Goal: Navigation & Orientation: Find specific page/section

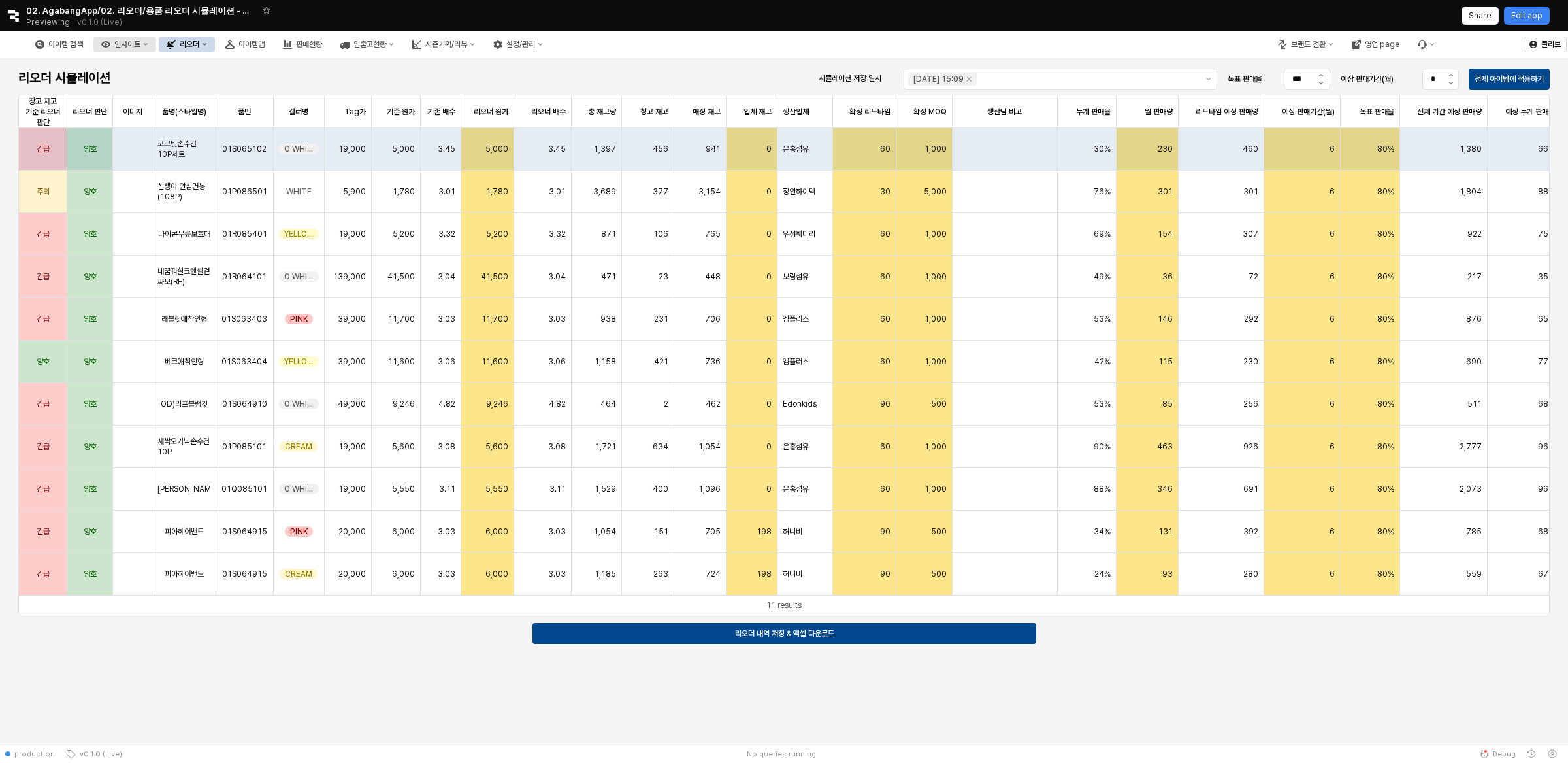
click at [141, 42] on div "인사이트" at bounding box center [128, 44] width 26 height 9
click at [187, 88] on div "급상승 아이템" at bounding box center [195, 90] width 70 height 10
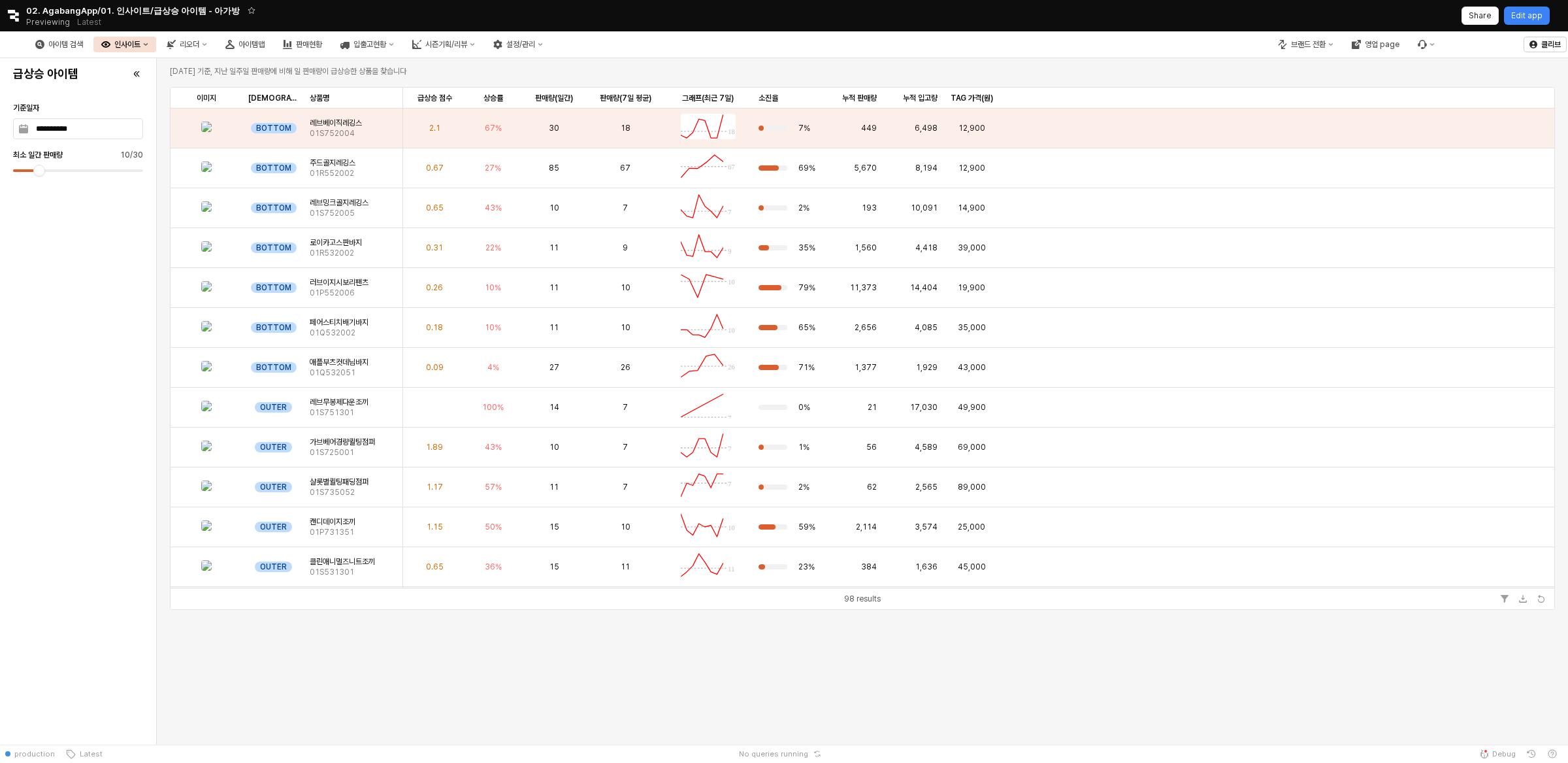
click at [148, 45] on icon "인사이트" at bounding box center [146, 44] width 6 height 6
click at [199, 115] on div "급상승 매장" at bounding box center [195, 112] width 70 height 10
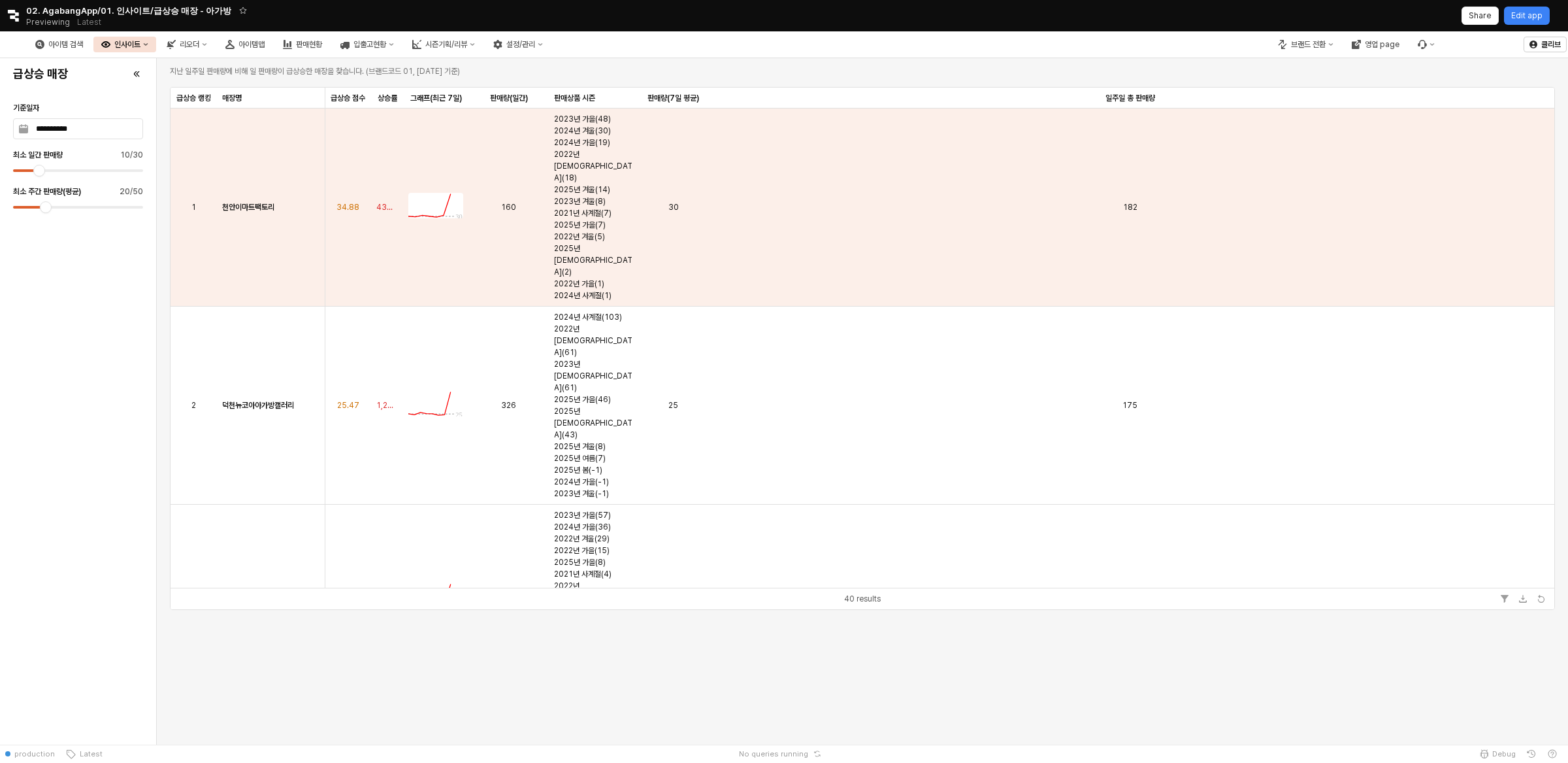
click at [141, 44] on div "인사이트" at bounding box center [128, 44] width 26 height 9
click at [179, 88] on div "급상승 아이템" at bounding box center [195, 90] width 70 height 10
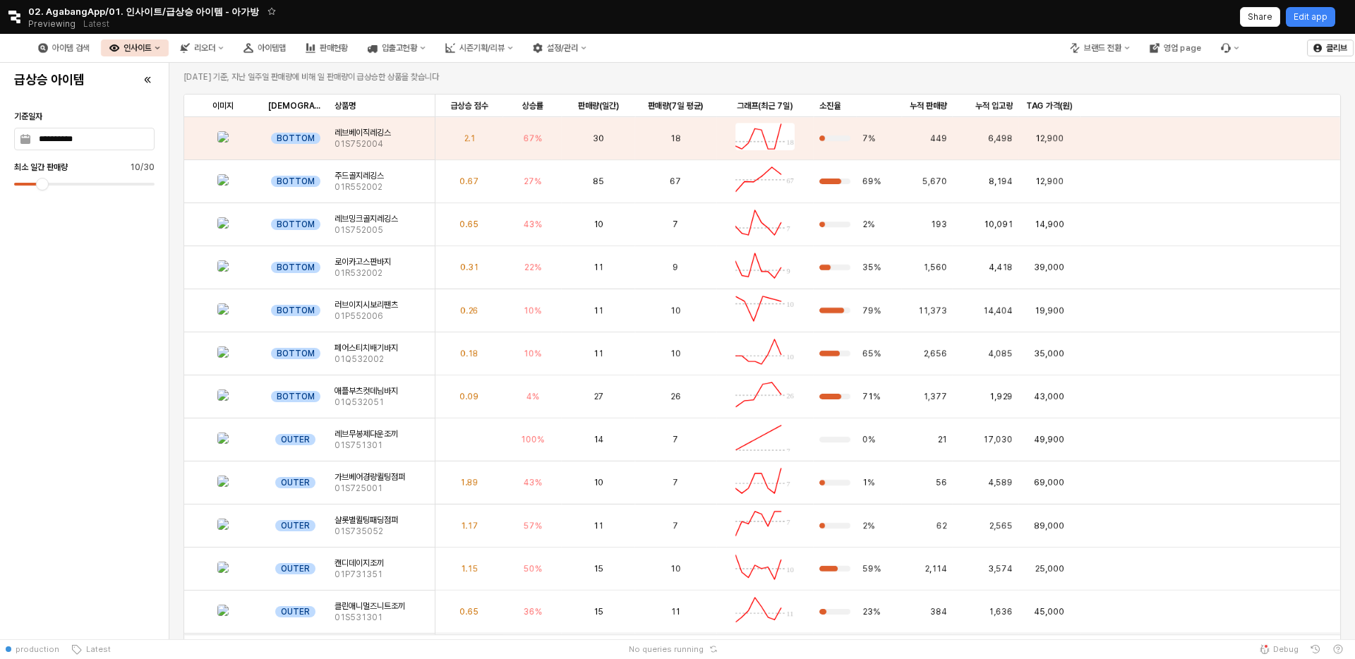
click at [68, 183] on div at bounding box center [84, 184] width 140 height 3
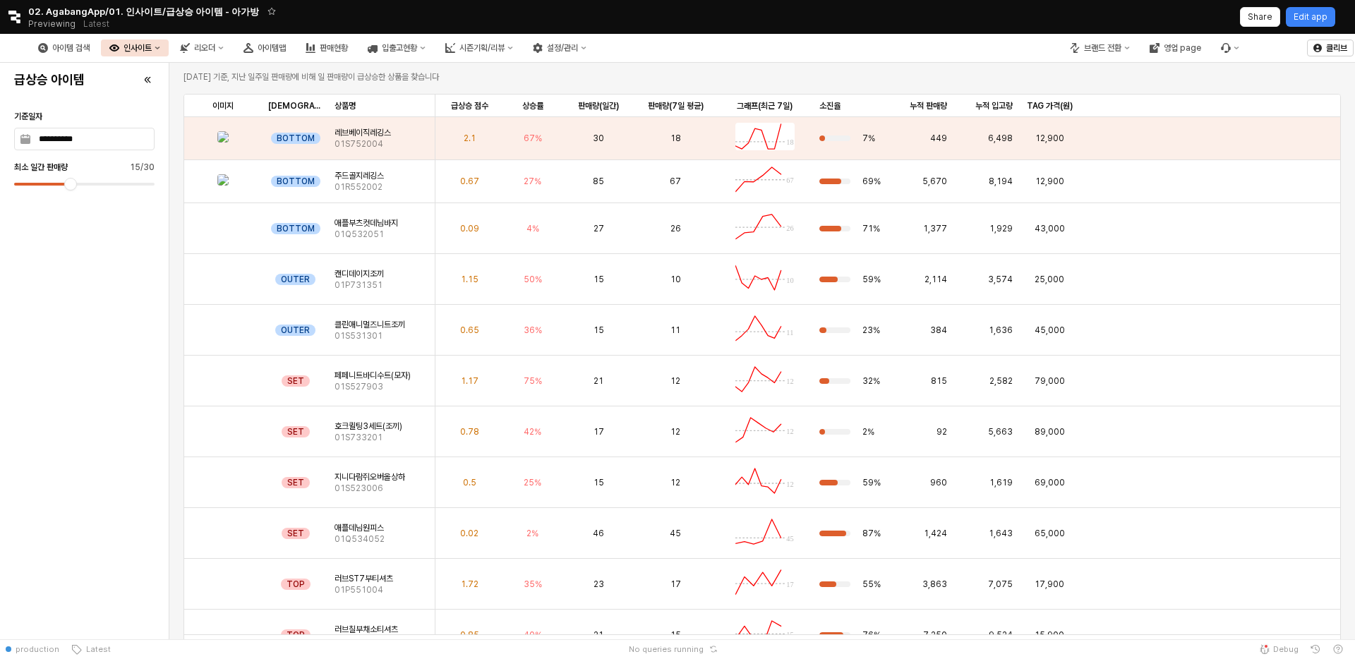
click at [118, 183] on div at bounding box center [84, 184] width 140 height 3
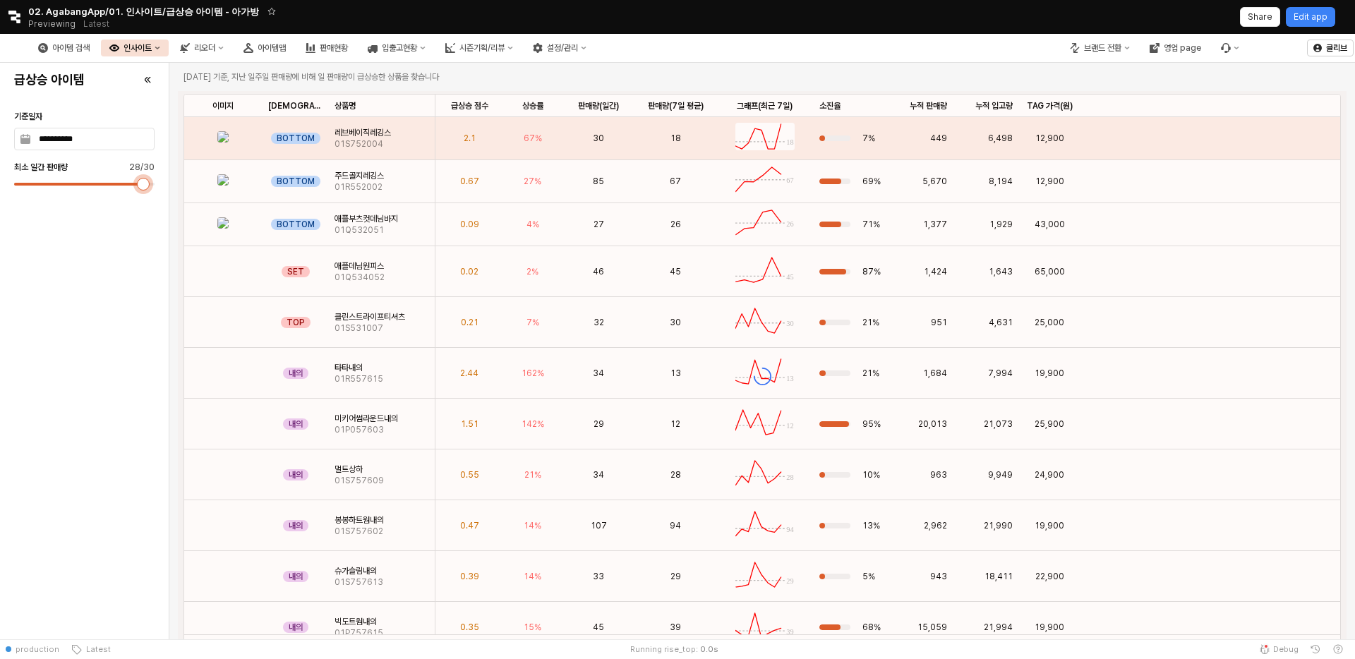
click at [143, 183] on div at bounding box center [84, 184] width 140 height 3
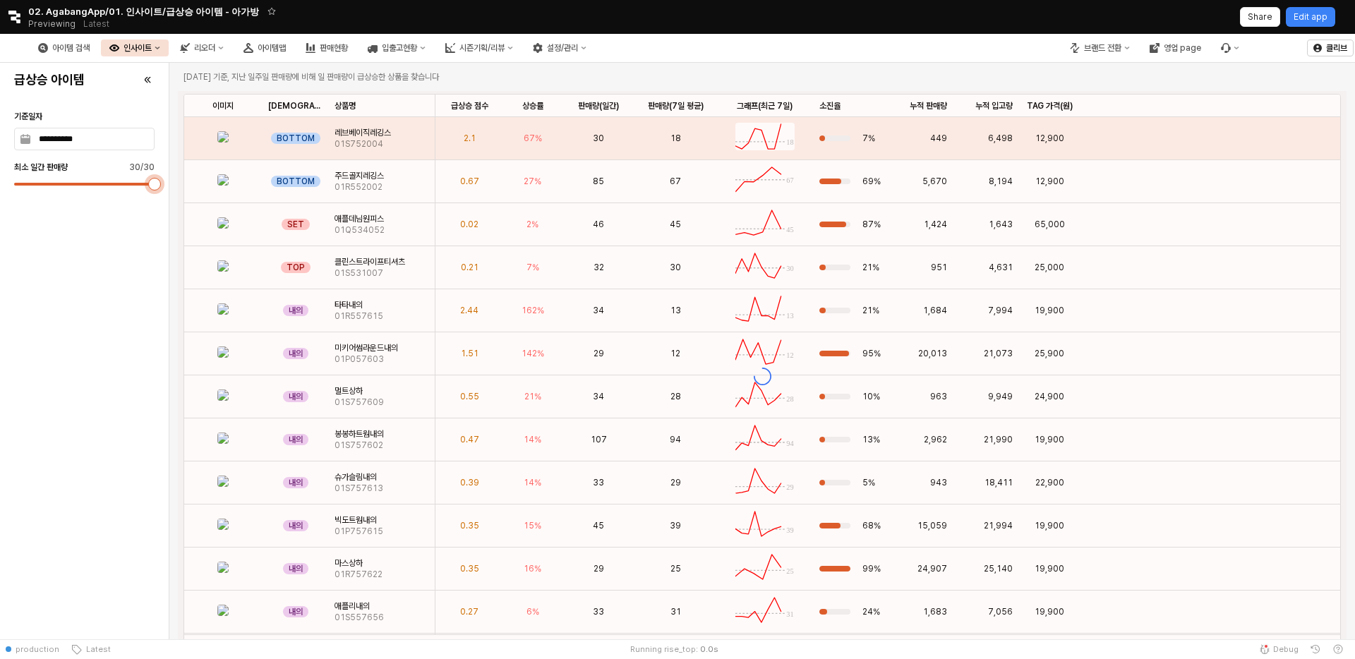
click at [160, 181] on div at bounding box center [154, 184] width 13 height 13
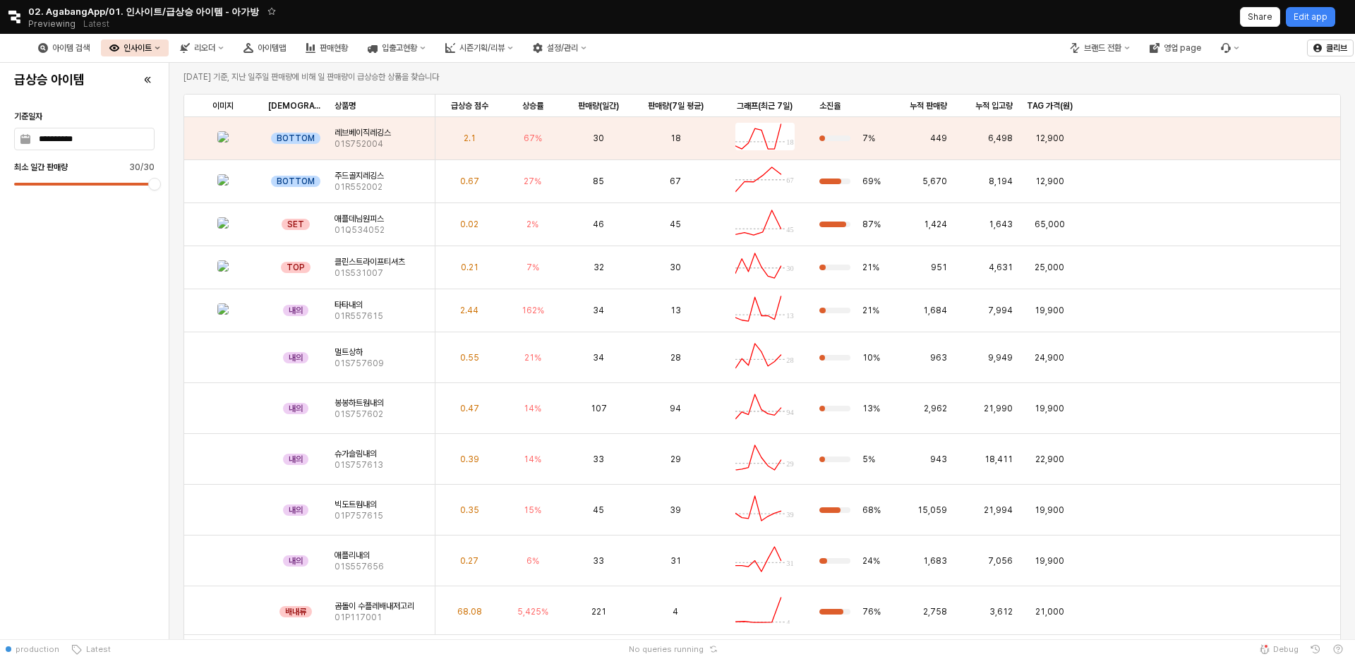
click at [62, 183] on div at bounding box center [84, 184] width 140 height 3
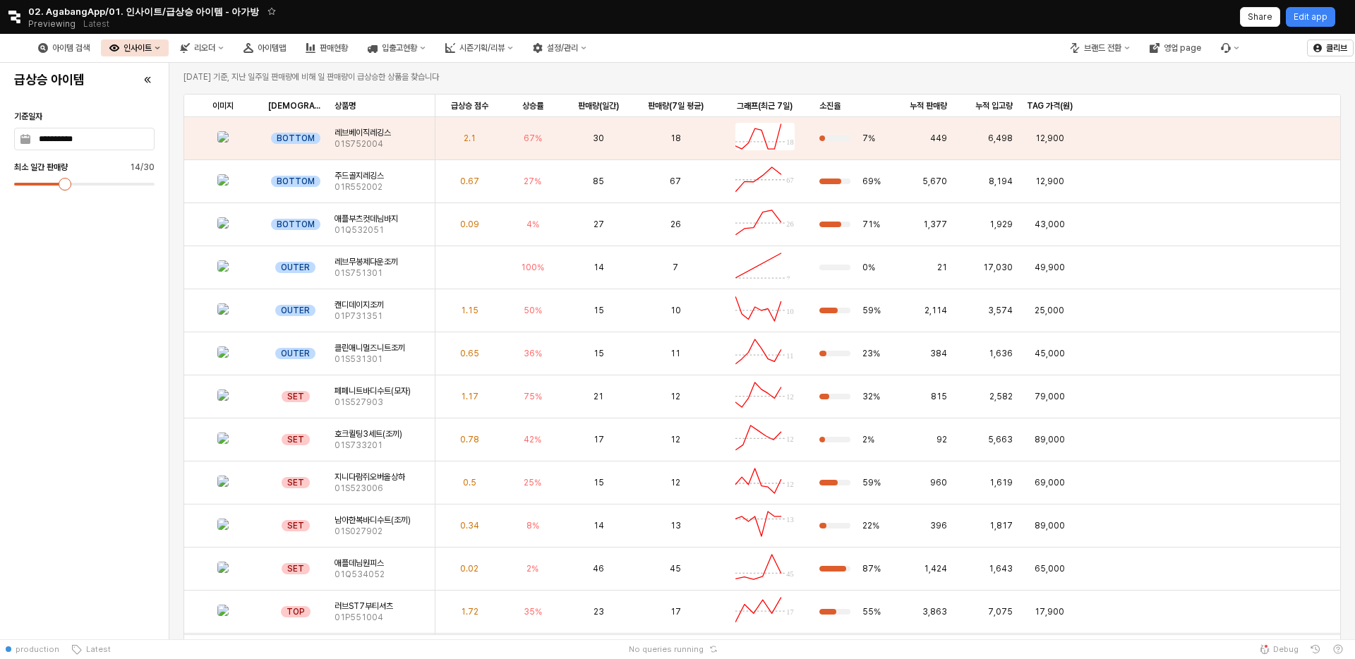
click at [59, 179] on div at bounding box center [65, 184] width 13 height 13
click at [68, 179] on div at bounding box center [65, 184] width 13 height 13
click at [71, 179] on div at bounding box center [65, 184] width 13 height 13
click at [69, 181] on div at bounding box center [65, 184] width 13 height 13
click at [71, 181] on div at bounding box center [65, 184] width 13 height 13
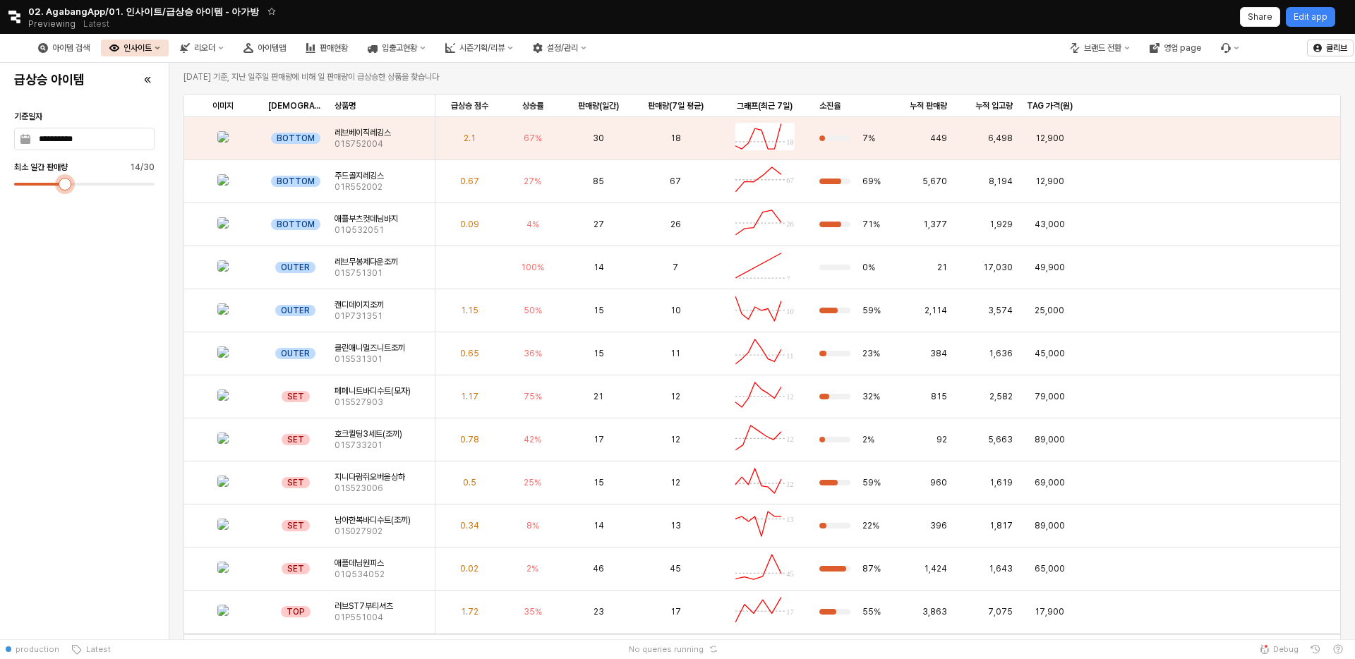
click at [71, 181] on div at bounding box center [65, 184] width 13 height 13
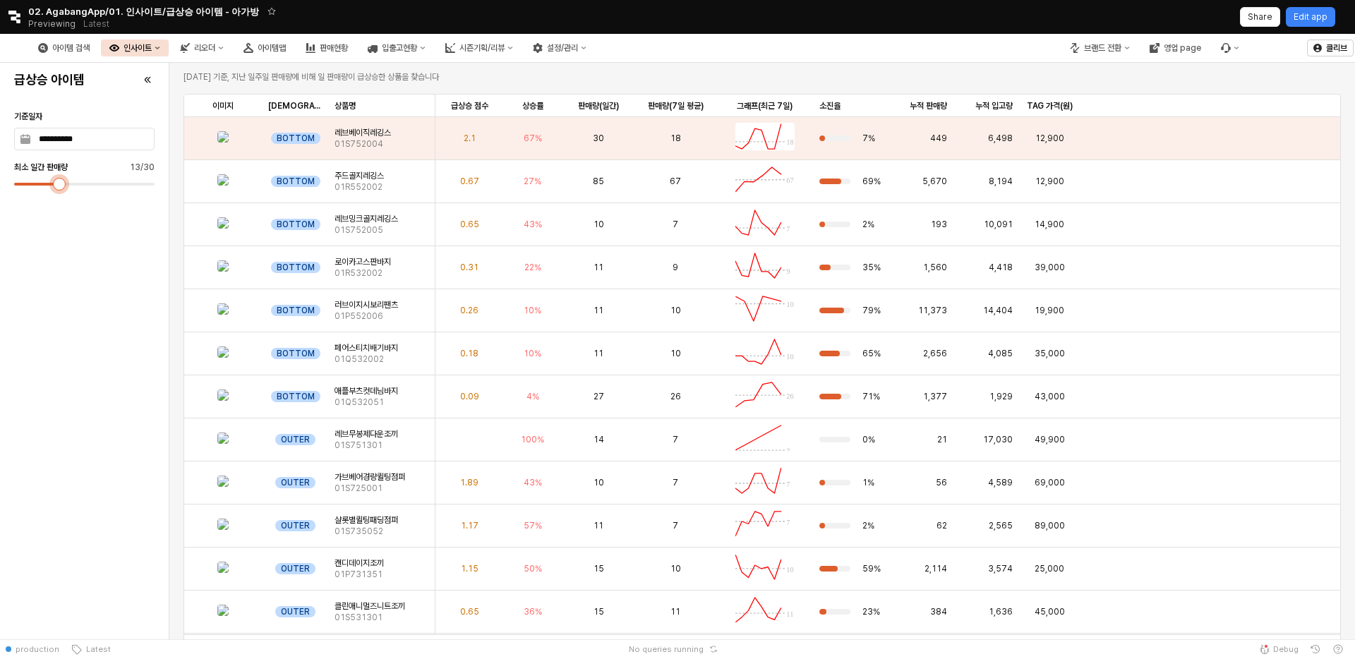
click at [68, 193] on div "**********" at bounding box center [84, 367] width 152 height 531
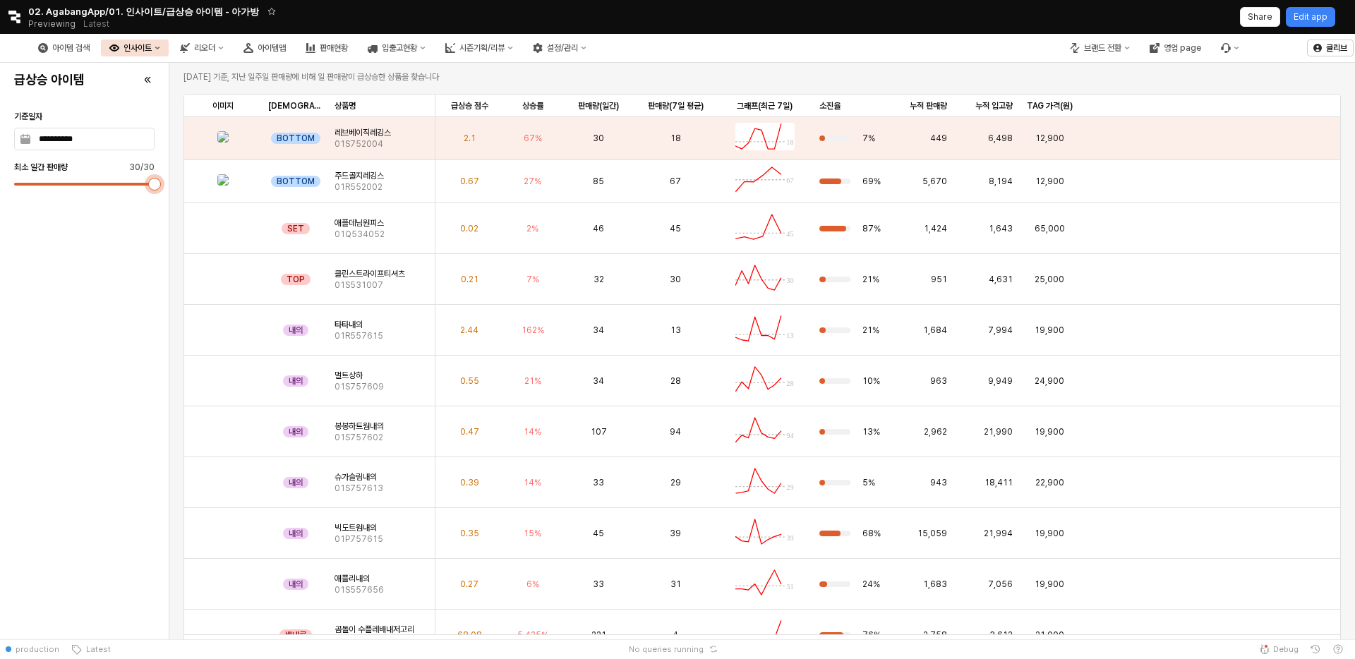
click at [178, 176] on div "**********" at bounding box center [677, 337] width 1355 height 606
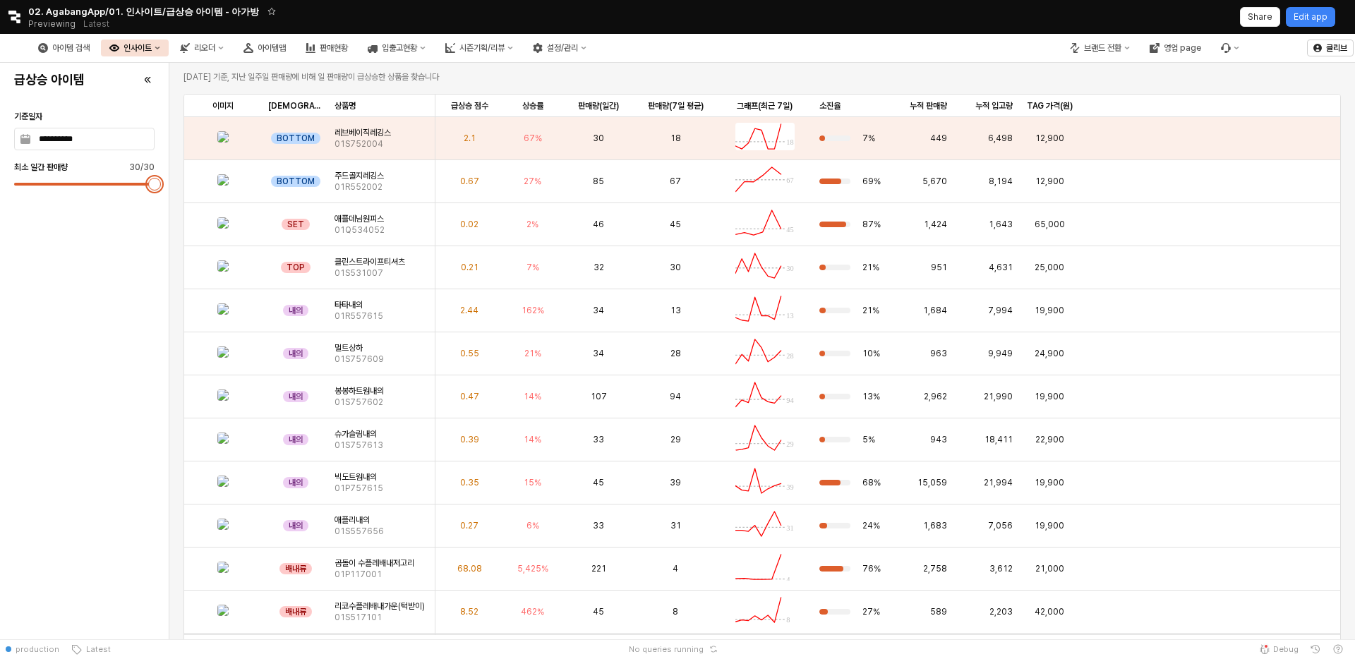
click at [116, 362] on div "**********" at bounding box center [84, 367] width 152 height 531
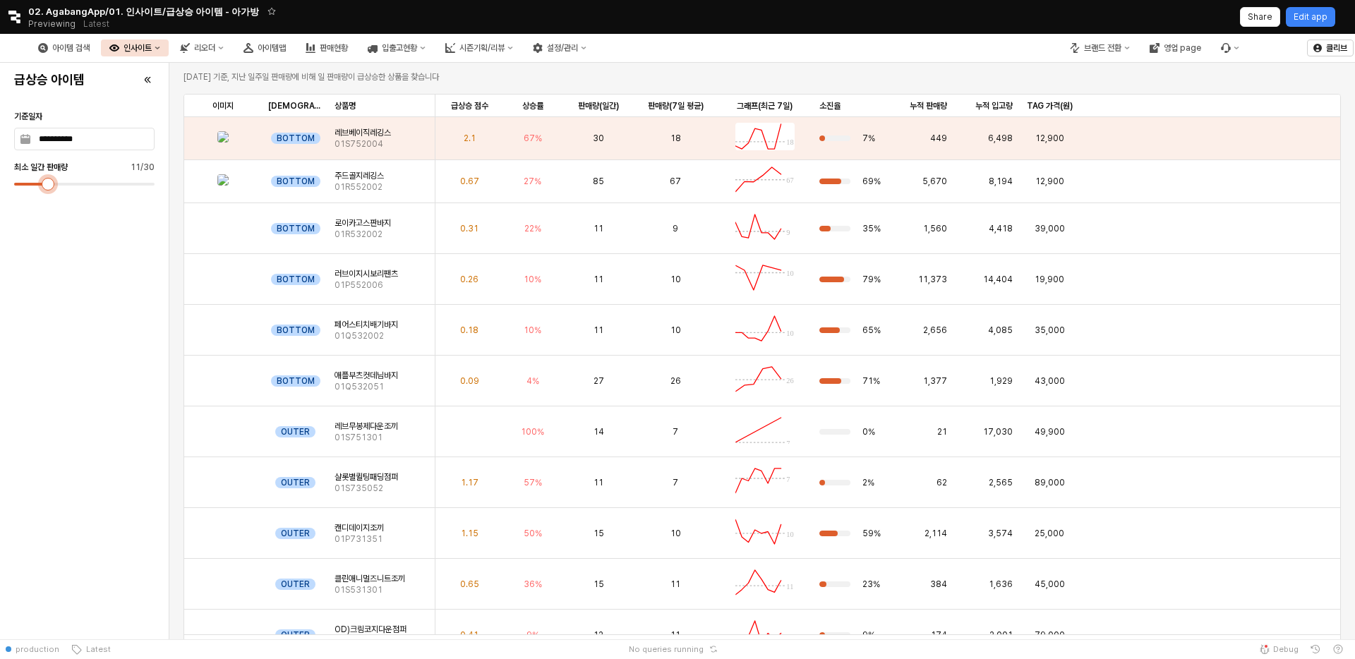
type input "**"
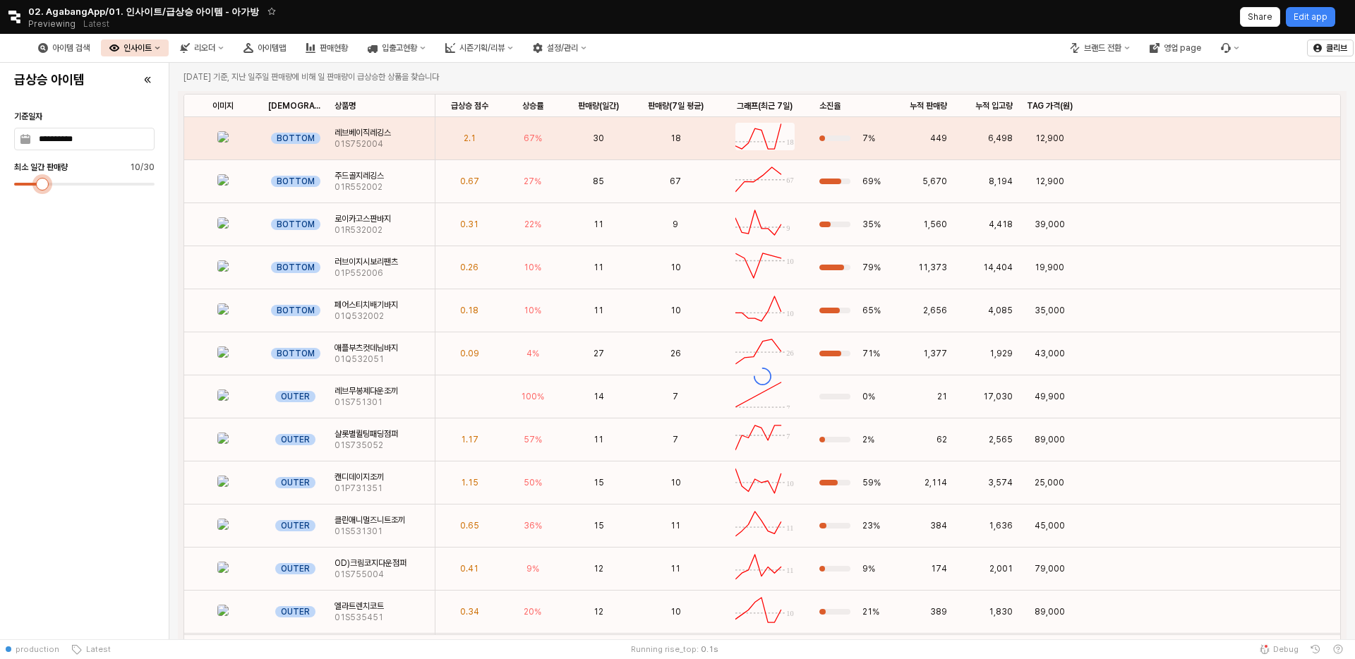
click at [43, 184] on div at bounding box center [42, 184] width 13 height 13
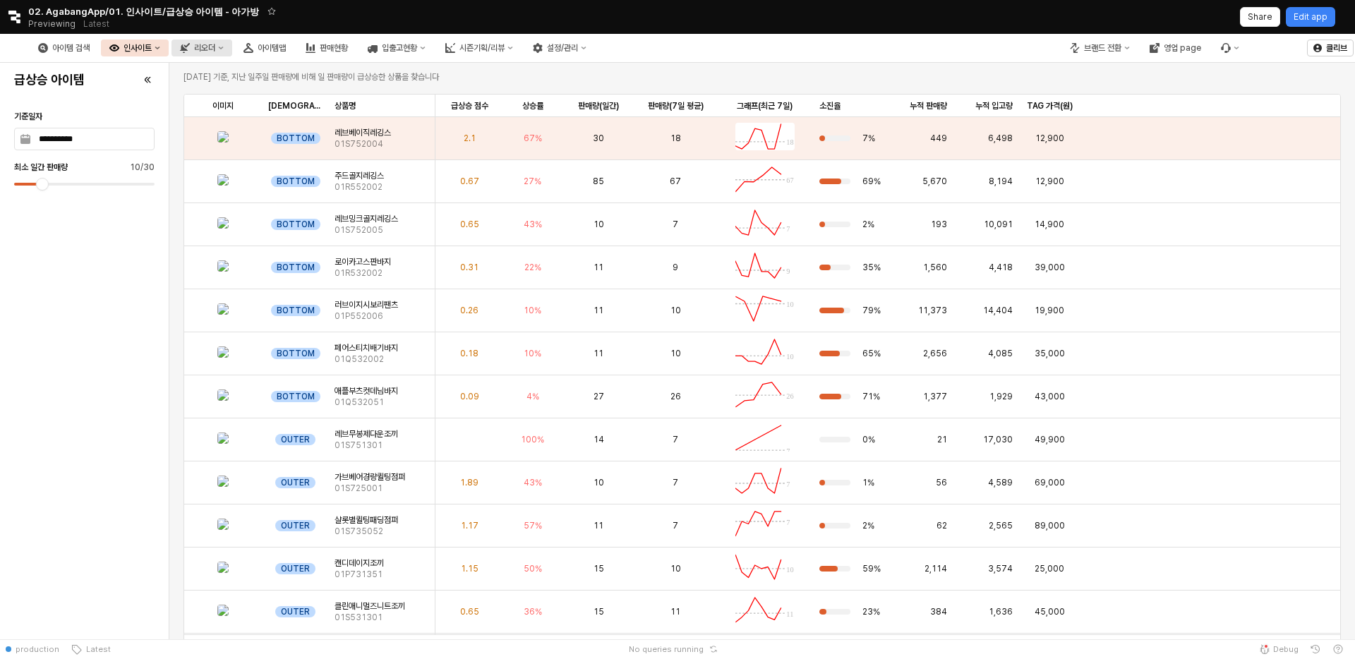
click at [215, 44] on div "리오더" at bounding box center [204, 48] width 21 height 10
click at [286, 50] on div "아이템맵" at bounding box center [272, 48] width 28 height 10
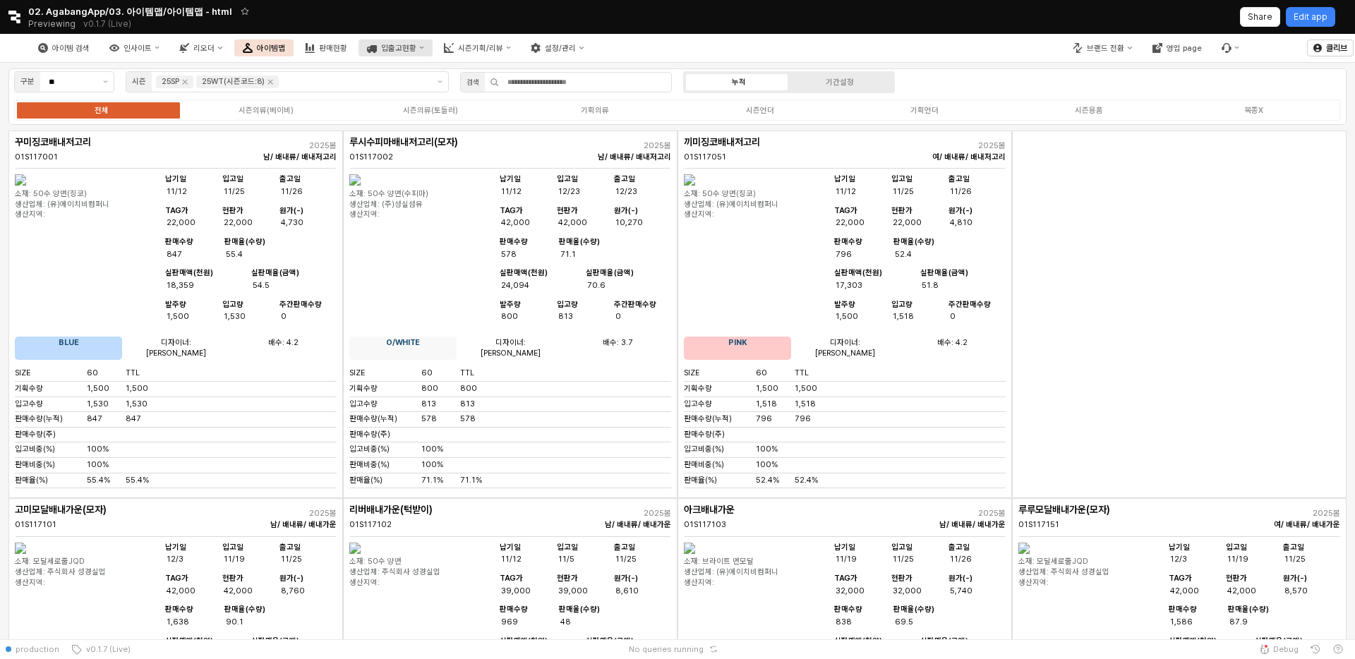
click at [416, 52] on div "입출고현황" at bounding box center [398, 48] width 35 height 9
click at [231, 54] on button "리오더" at bounding box center [201, 48] width 60 height 17
click at [254, 96] on div "ㄴ 용품 시뮬레이션" at bounding box center [276, 97] width 76 height 11
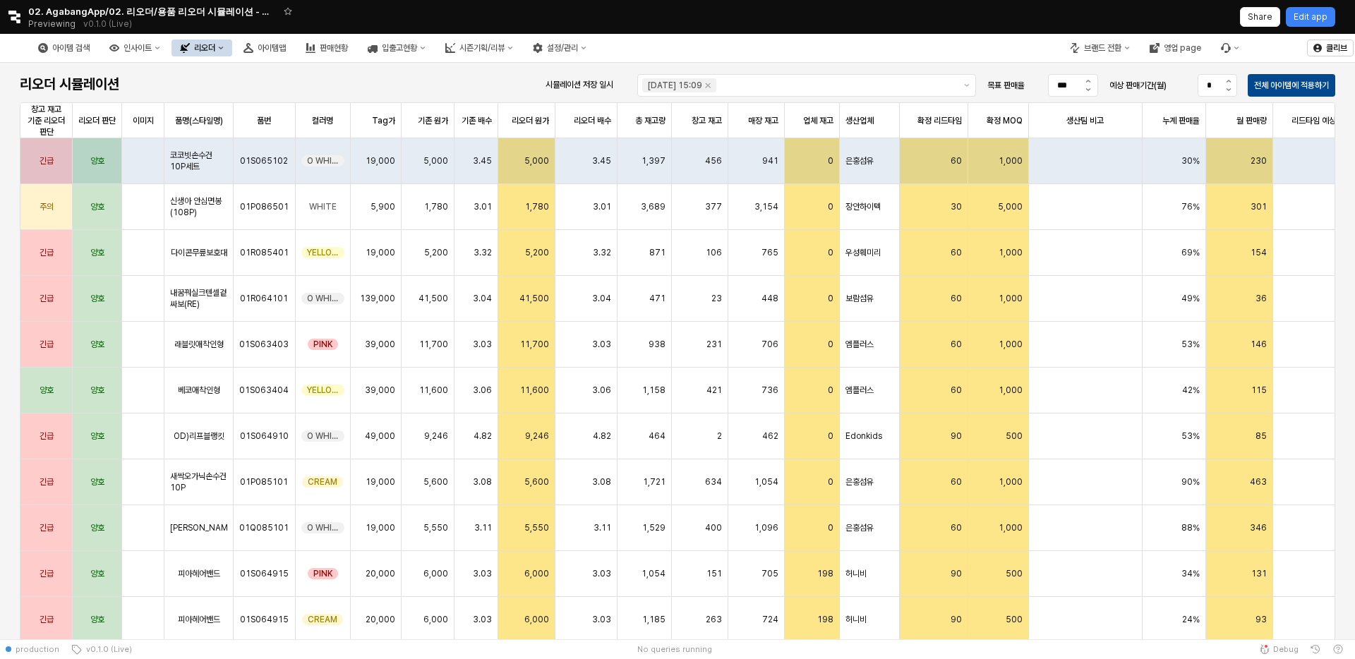
click at [232, 44] on button "리오더" at bounding box center [201, 48] width 61 height 17
click at [281, 147] on div "ㄴ 무시즌 시뮬레이션" at bounding box center [282, 145] width 75 height 11
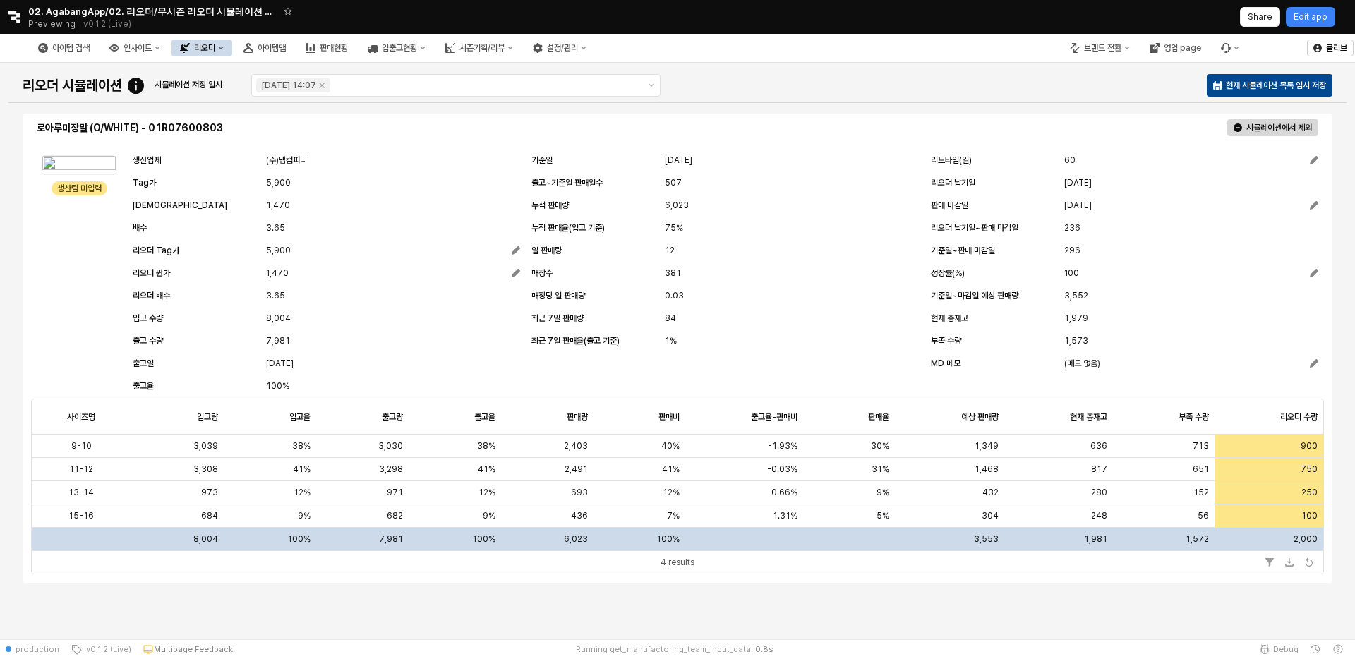
click at [215, 49] on div "리오더" at bounding box center [204, 48] width 21 height 10
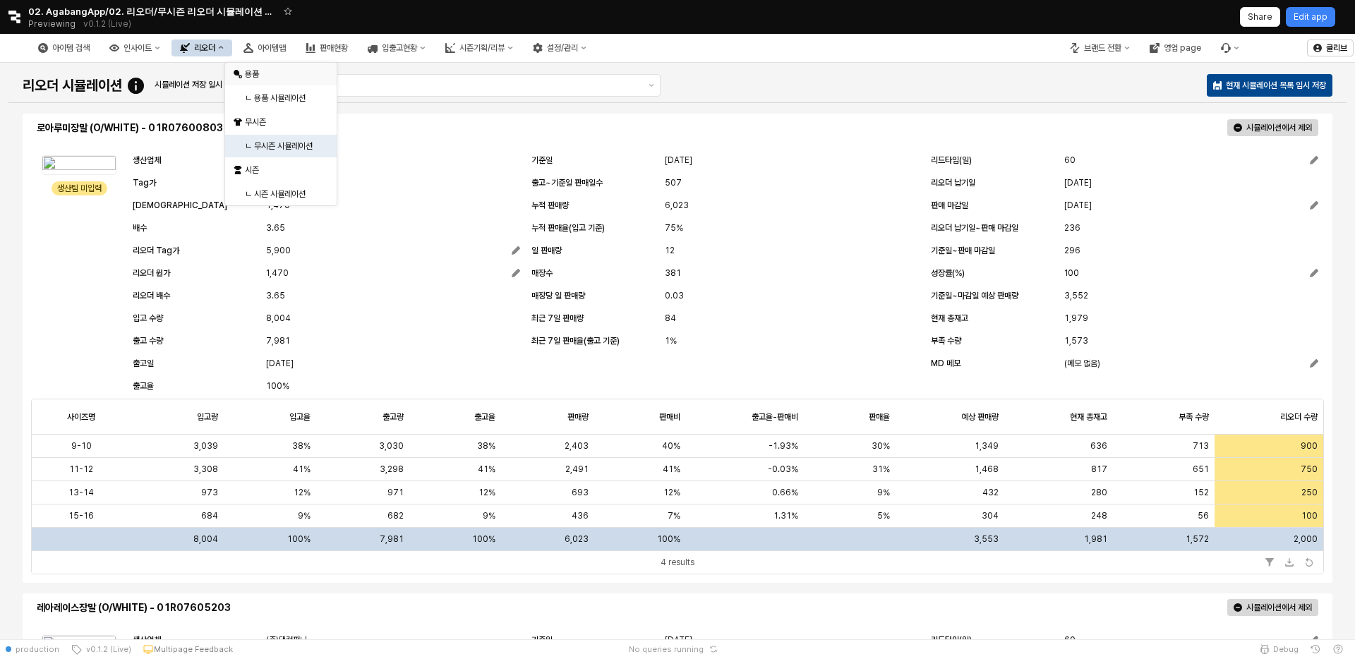
click at [261, 71] on div "용품" at bounding box center [282, 73] width 75 height 11
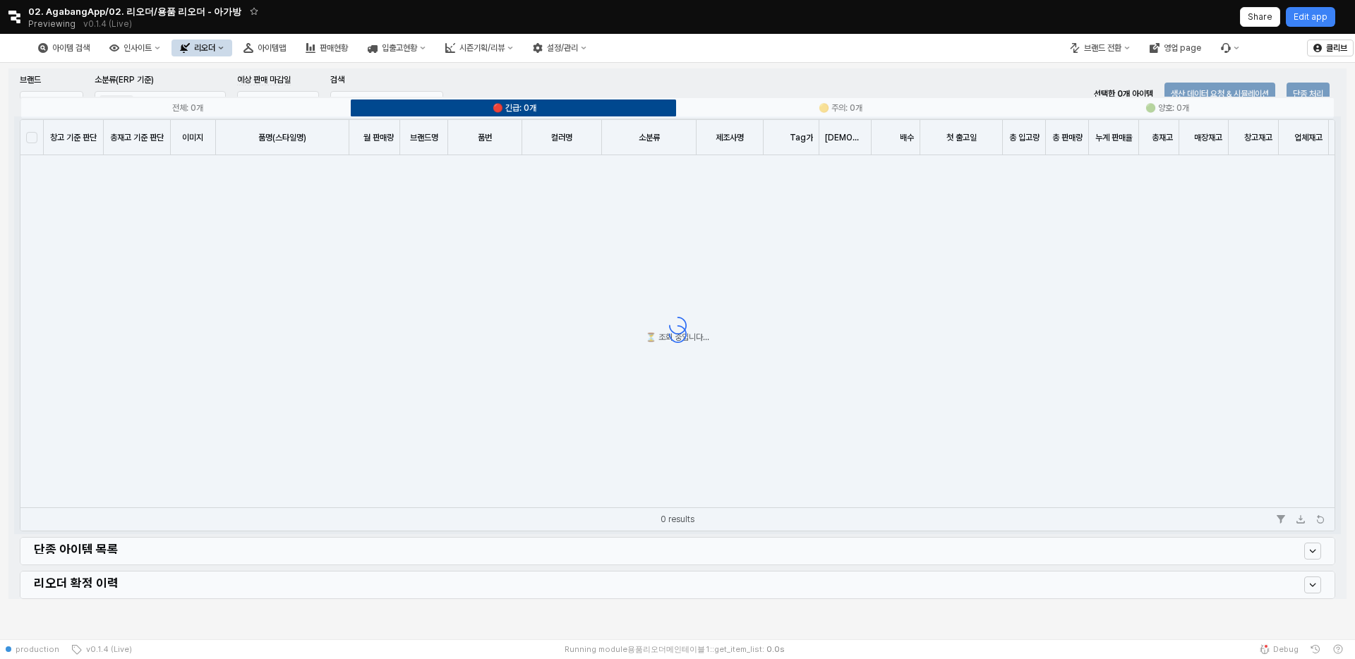
type input "**********"
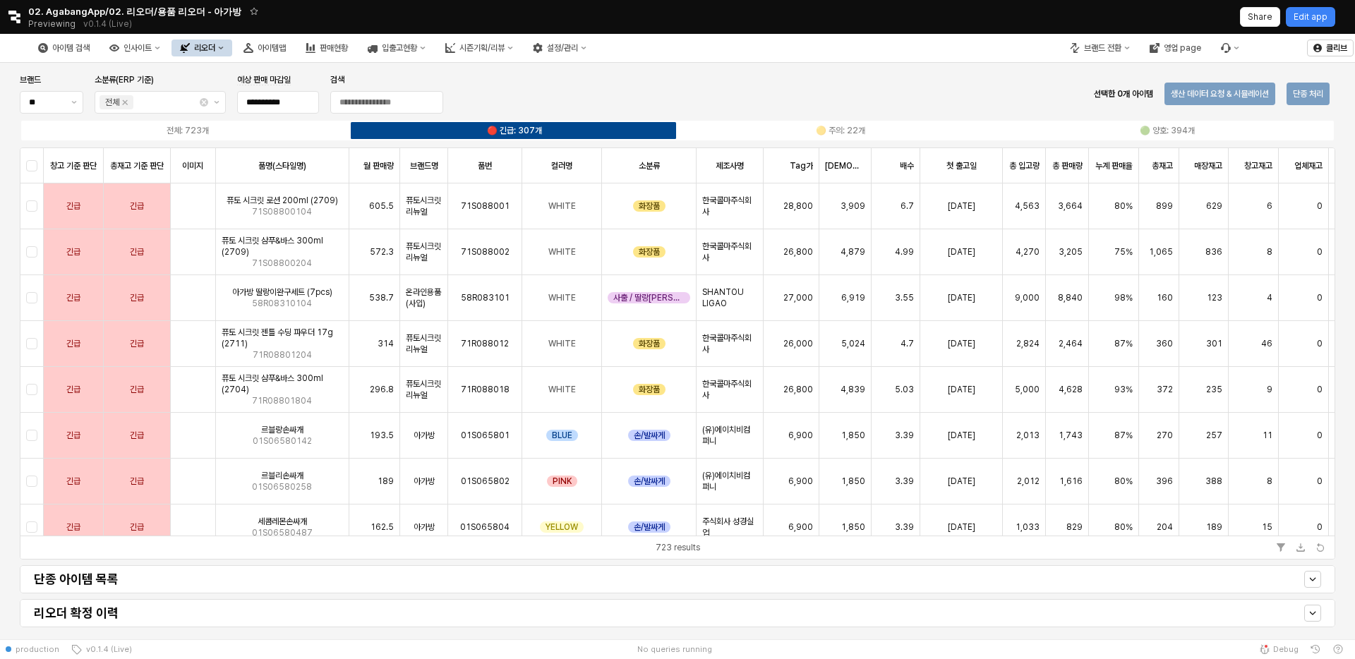
click at [724, 79] on div "**********" at bounding box center [677, 93] width 1327 height 45
click at [286, 139] on div "전체: 723개 🔴 긴급: 307개 🟡 주의: 22개 🟢 양호: 394개" at bounding box center [677, 130] width 1315 height 23
click at [287, 133] on label "전체: 723개" at bounding box center [188, 130] width 327 height 13
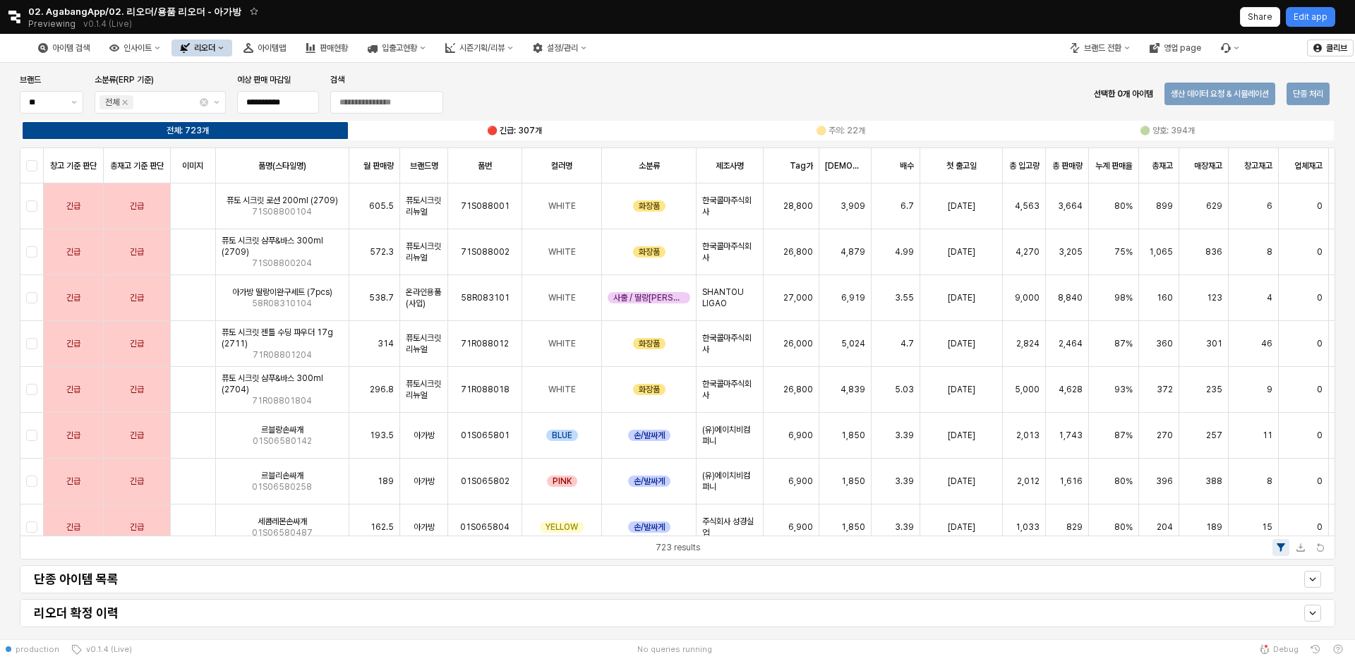
click at [503, 124] on label "🔴 긴급: 307개" at bounding box center [514, 130] width 327 height 13
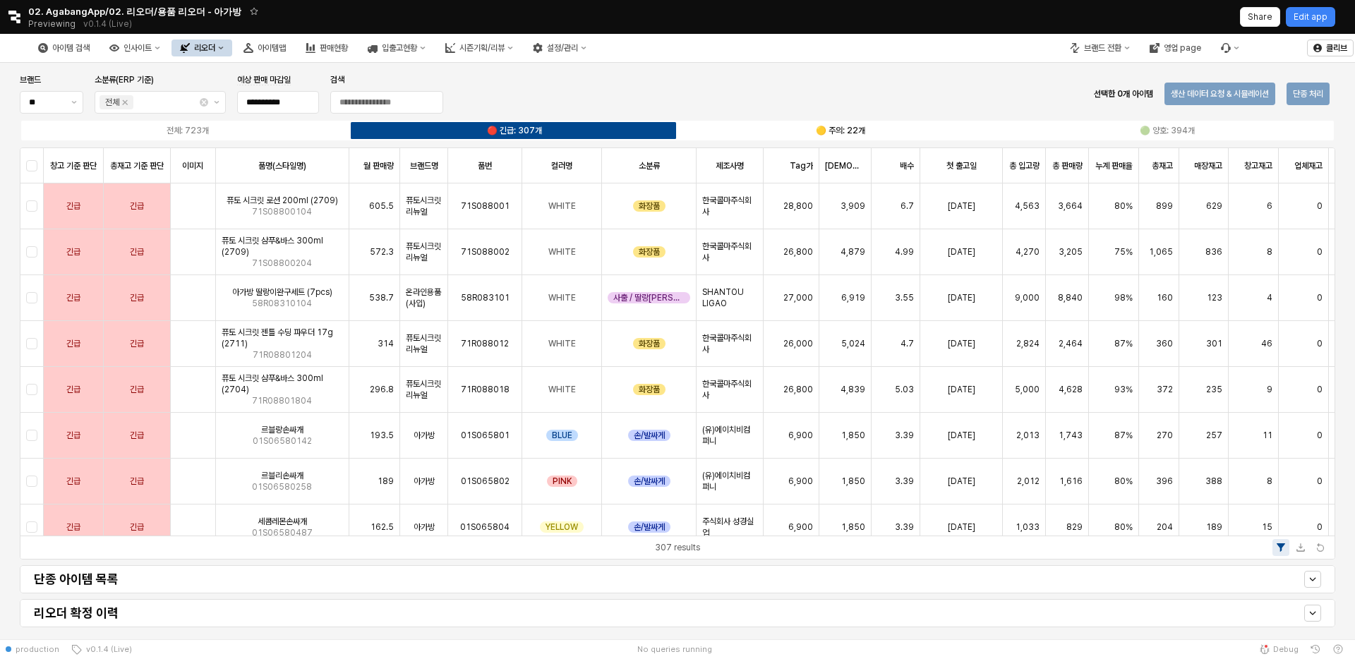
click at [778, 124] on label "🟡 주의: 22개" at bounding box center [841, 130] width 327 height 13
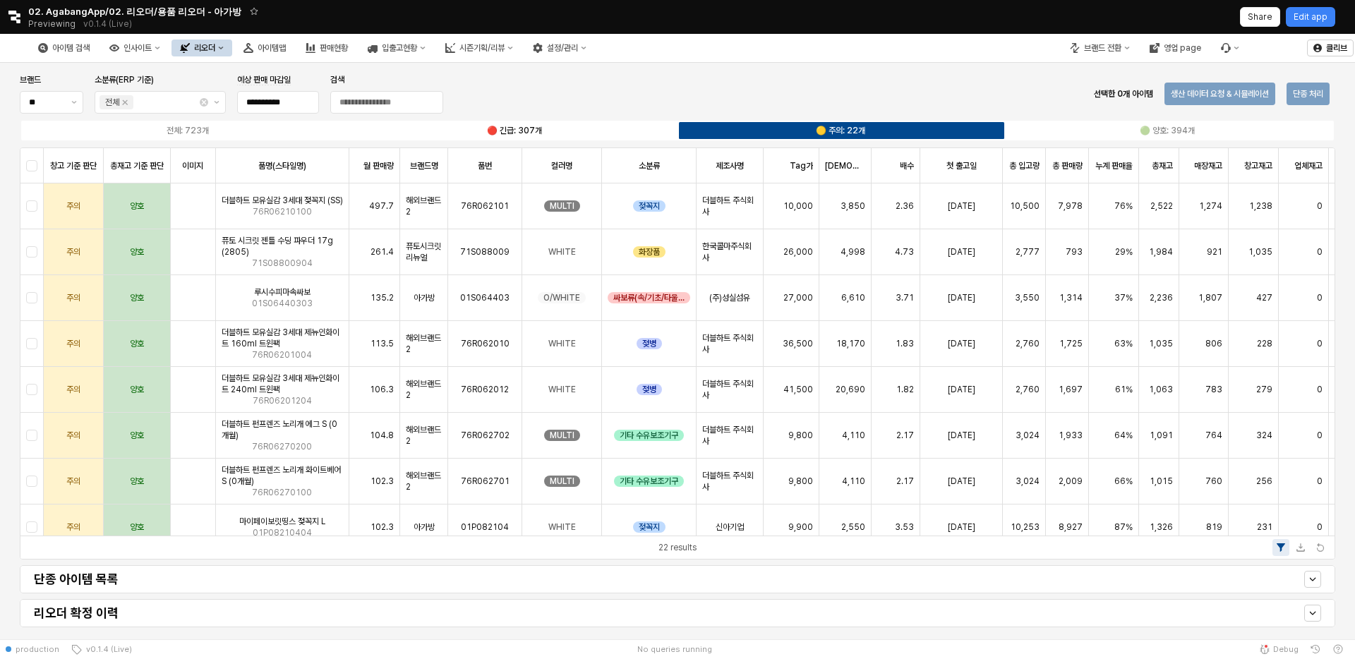
click at [546, 131] on label "🔴 긴급: 307개" at bounding box center [514, 130] width 327 height 13
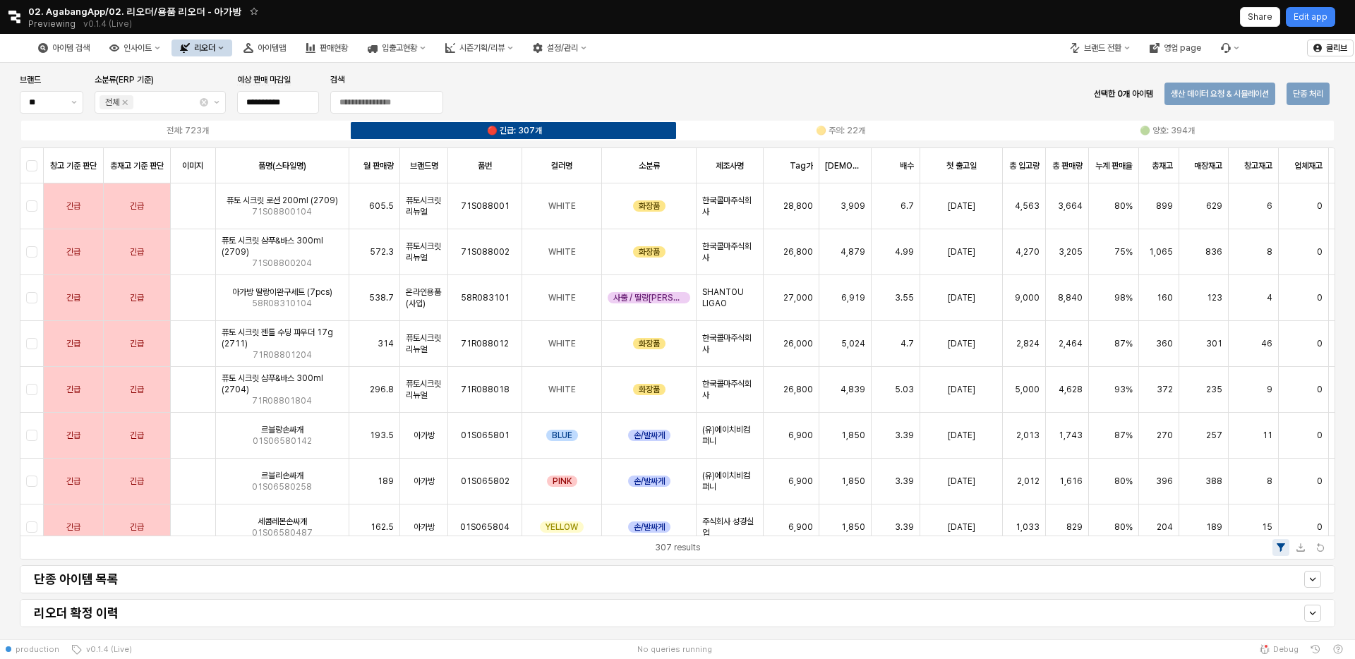
click at [215, 47] on div "리오더" at bounding box center [204, 48] width 21 height 10
click at [267, 97] on div "ㄴ 용품 시뮬레이션" at bounding box center [282, 97] width 75 height 11
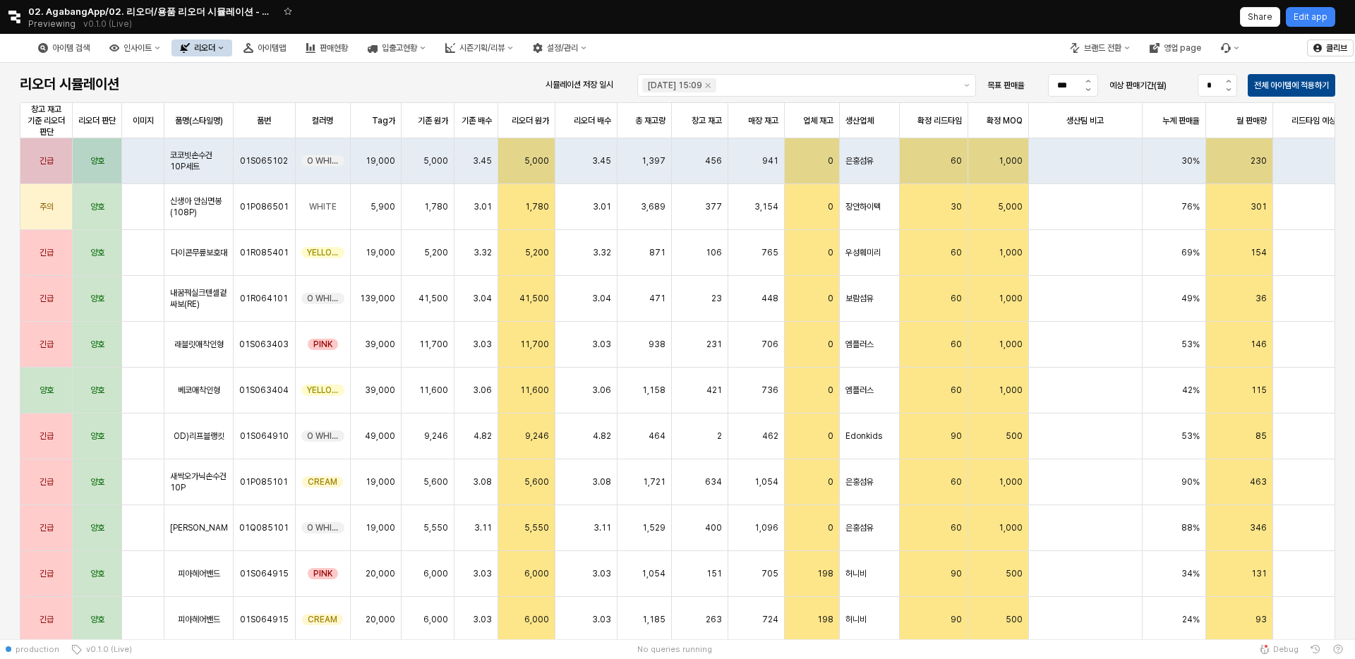
click at [232, 42] on button "리오더" at bounding box center [201, 48] width 61 height 17
click at [348, 46] on div "판매현황" at bounding box center [334, 48] width 28 height 10
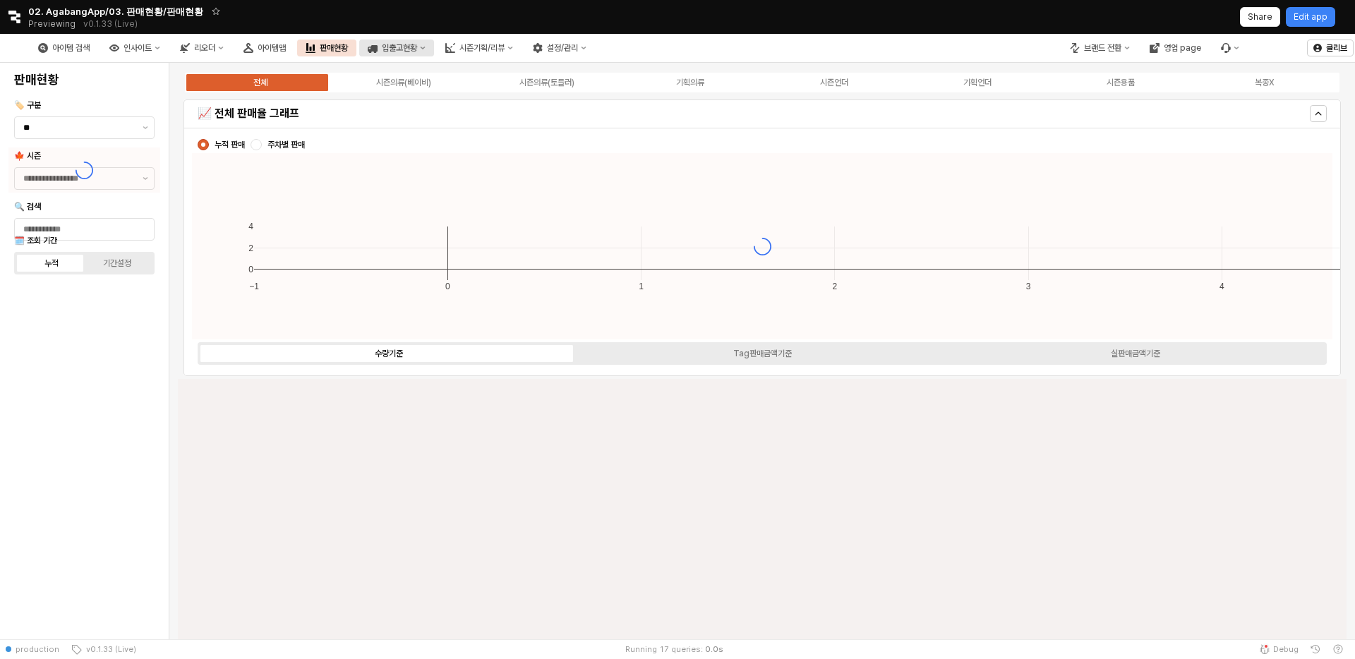
type input "****"
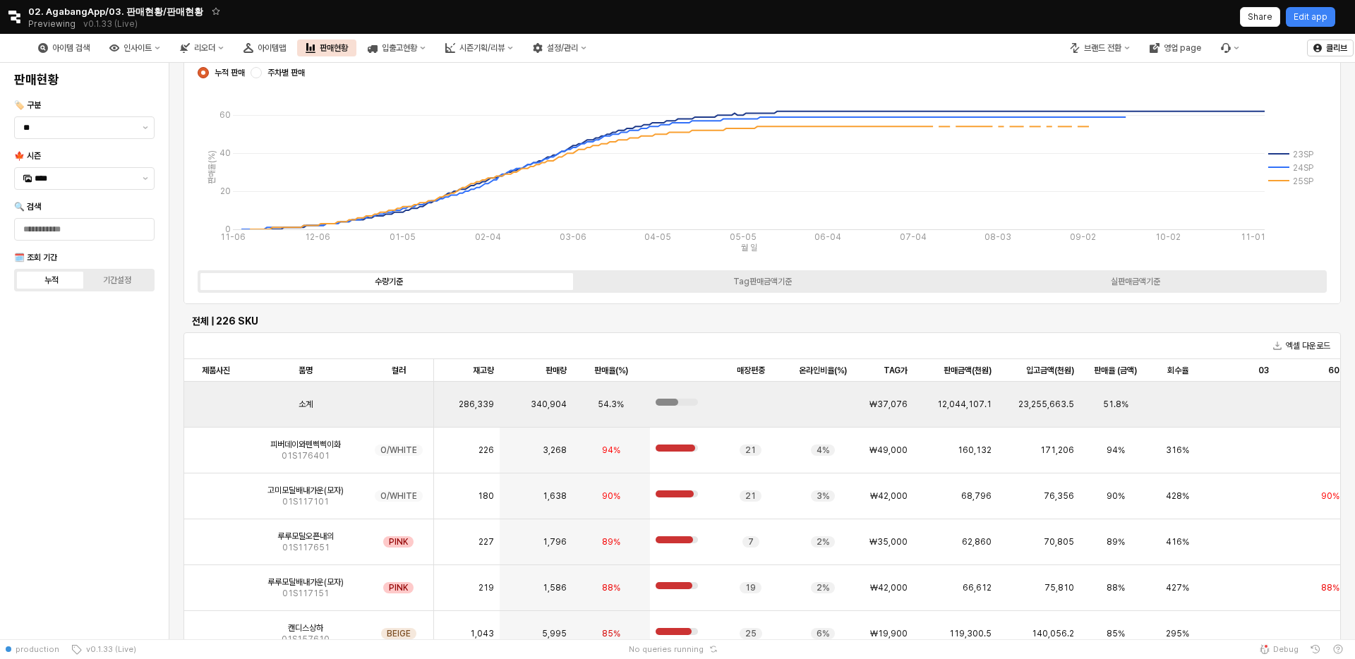
scroll to position [0, 85]
click at [522, 42] on button "시즌기획/리뷰" at bounding box center [479, 48] width 85 height 17
click at [546, 97] on div "2. [GEOGRAPHIC_DATA]" at bounding box center [552, 97] width 76 height 11
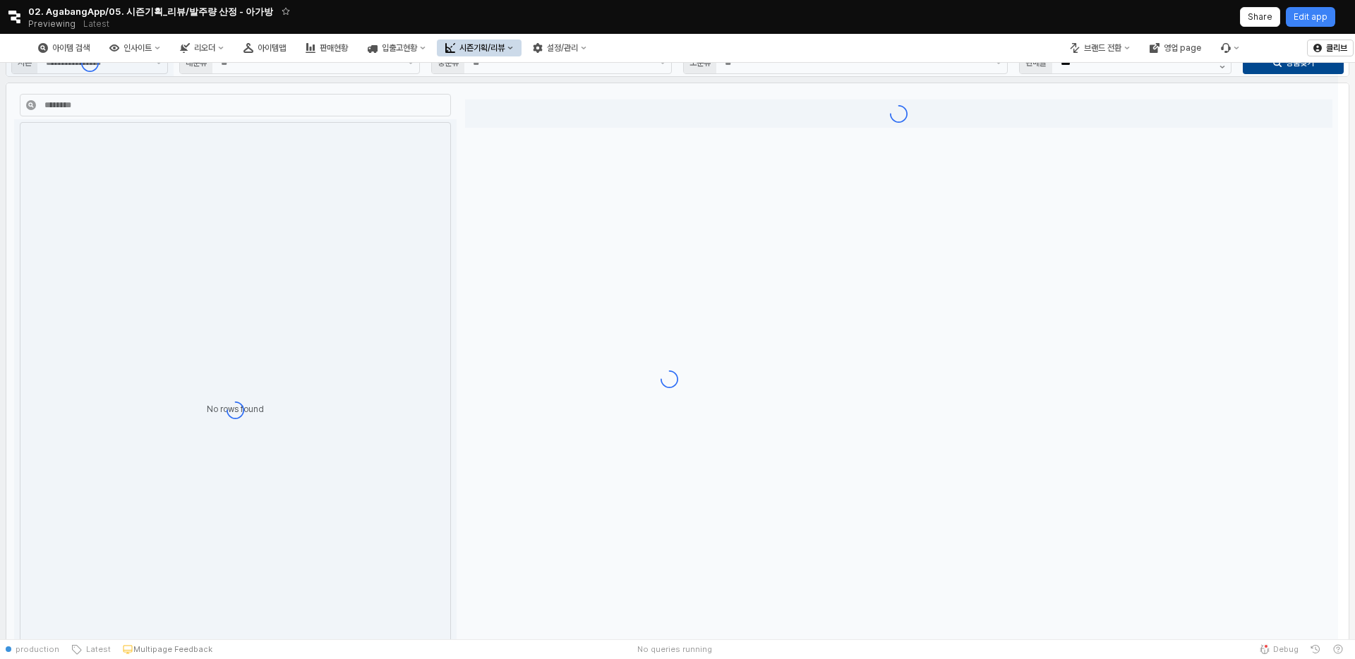
type input "**"
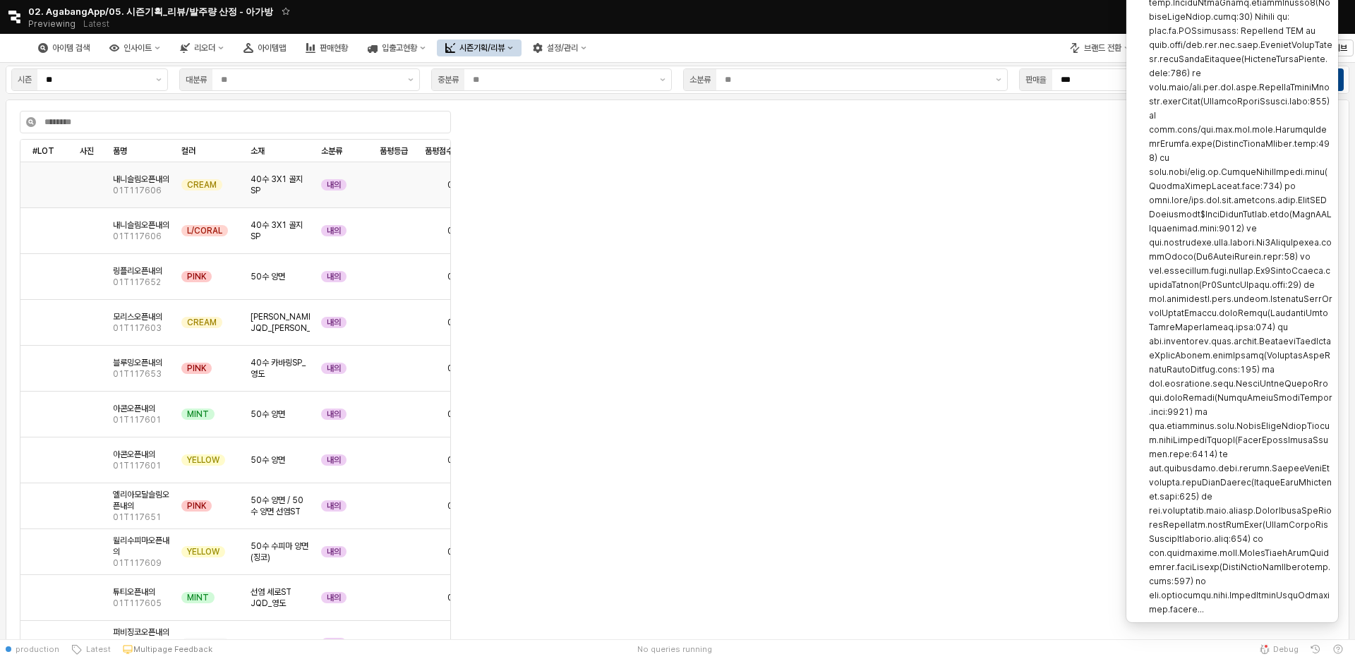
click at [243, 195] on div "내니슬림오픈내의 01T117606 CREAM 40수 3X1 골지 SP 내의 0" at bounding box center [274, 185] width 509 height 46
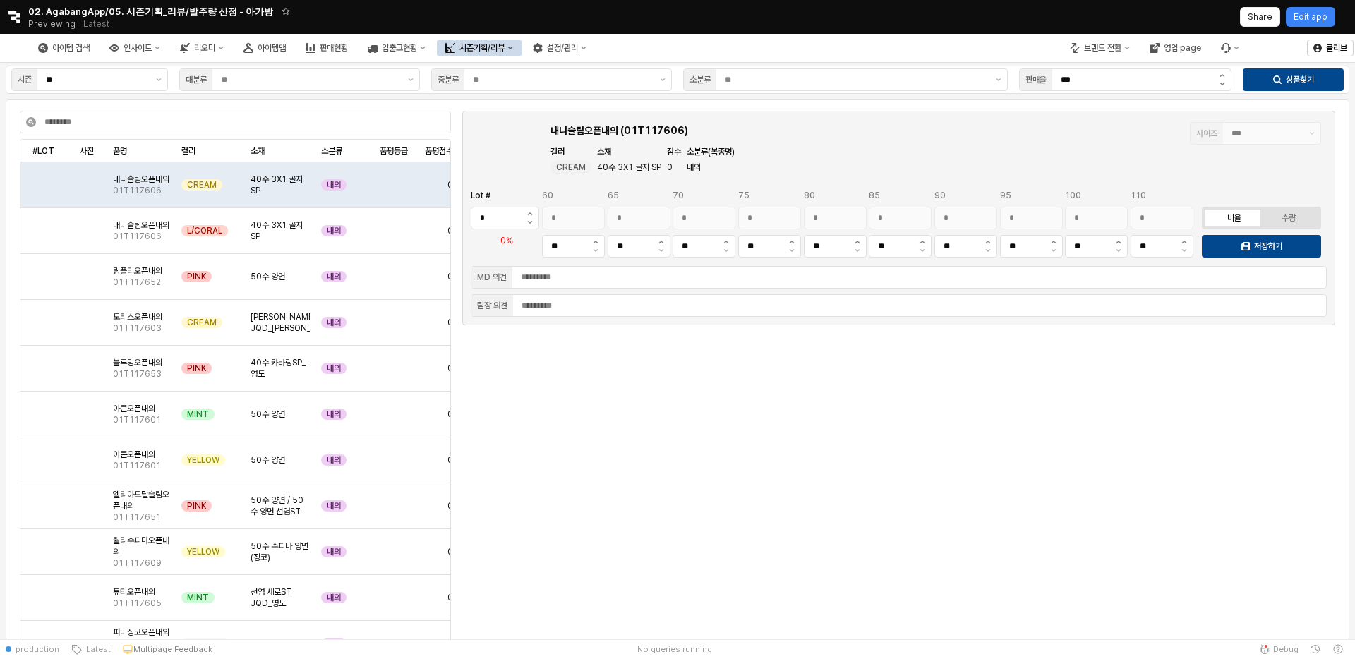
click at [505, 44] on div "시즌기획/리뷰" at bounding box center [481, 48] width 45 height 10
click at [534, 171] on div "5. 매장초도분배" at bounding box center [551, 169] width 75 height 11
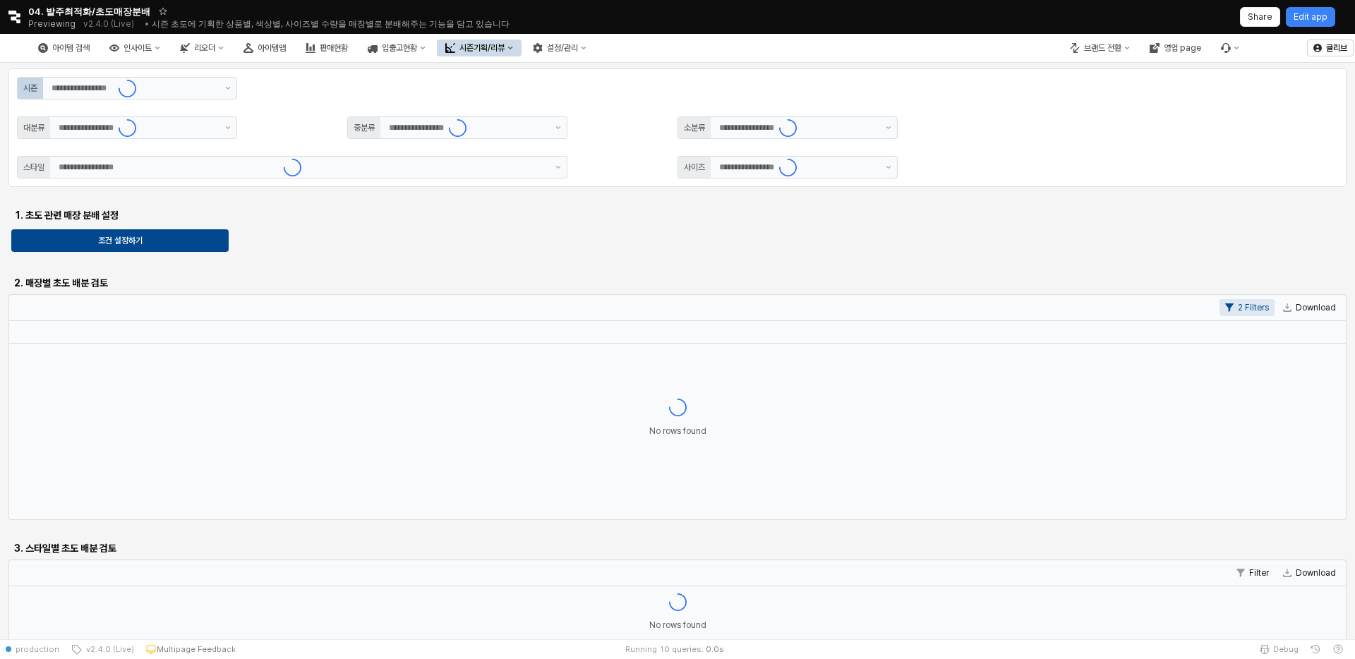
type input "**"
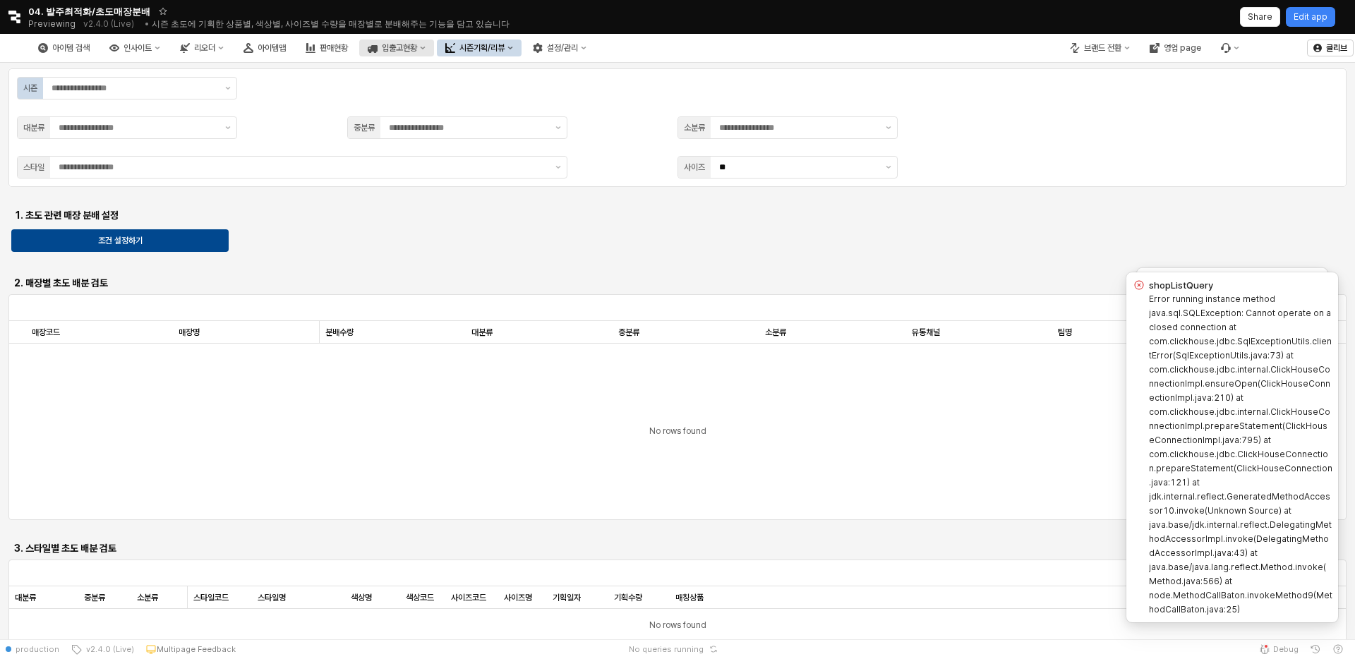
click at [417, 51] on div "입출고현황" at bounding box center [399, 48] width 35 height 10
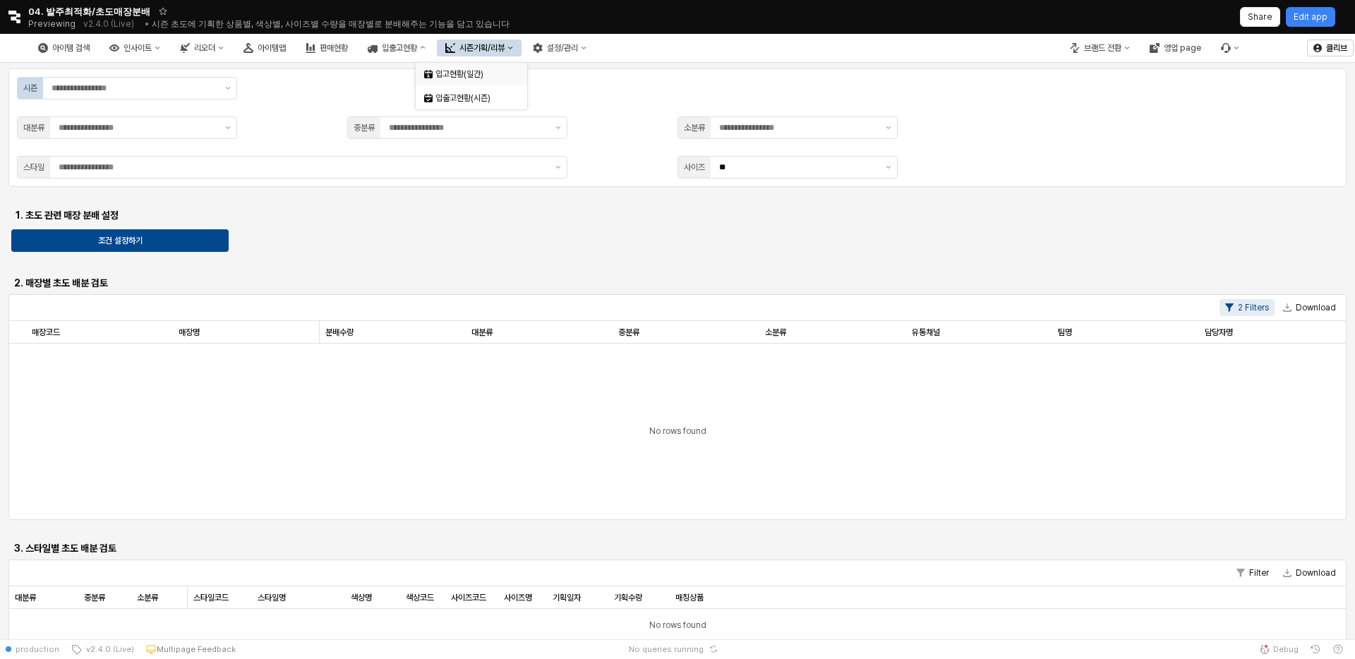
click at [447, 76] on div "입고현황(일간)" at bounding box center [472, 73] width 75 height 11
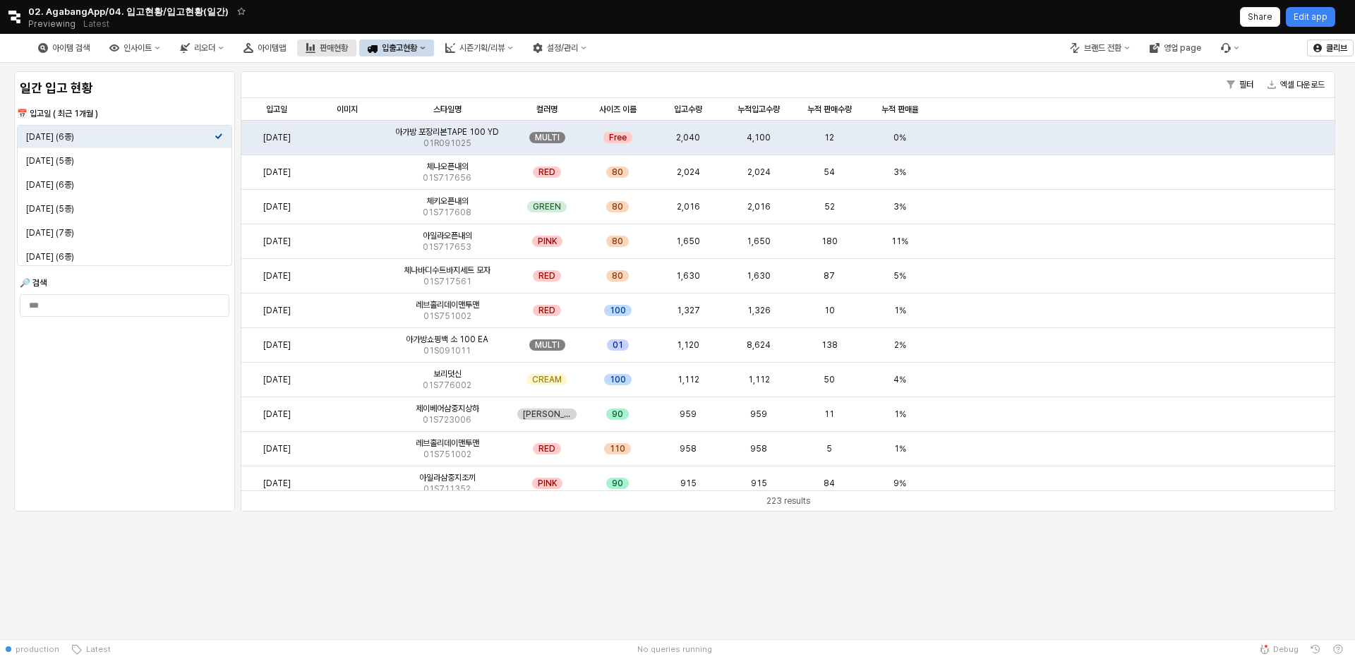
click at [348, 49] on div "판매현황" at bounding box center [334, 48] width 28 height 10
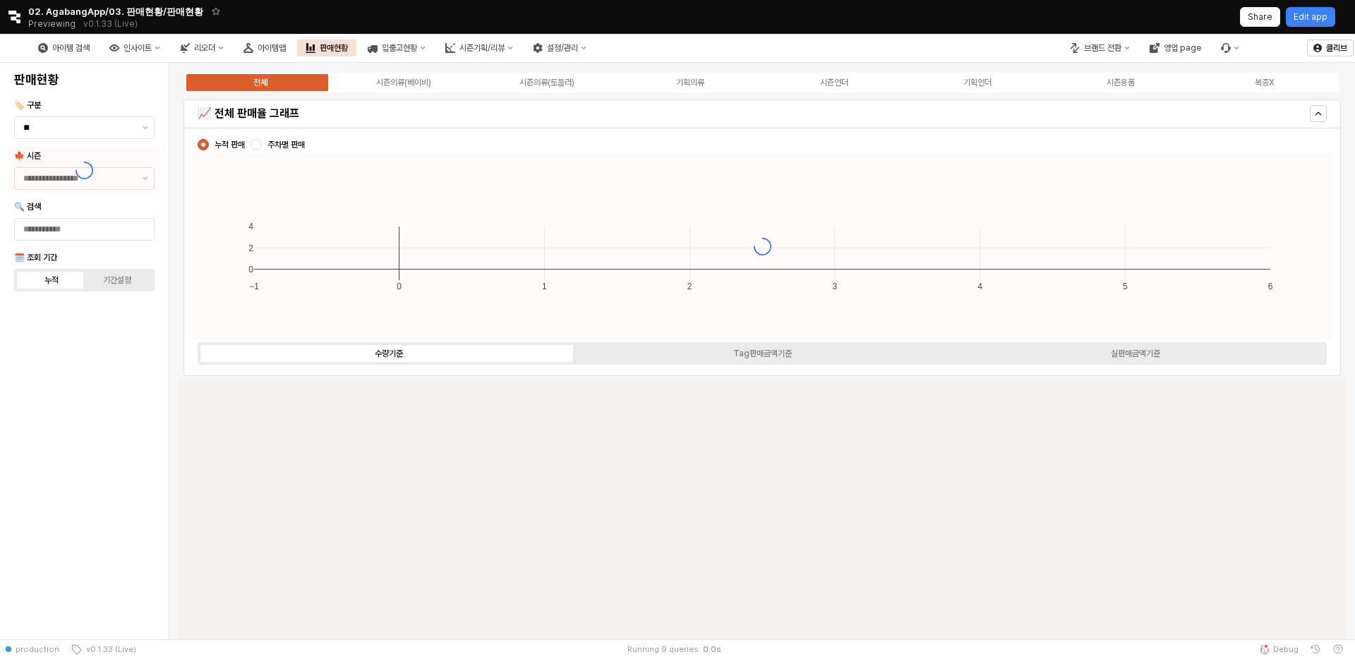
type input "****"
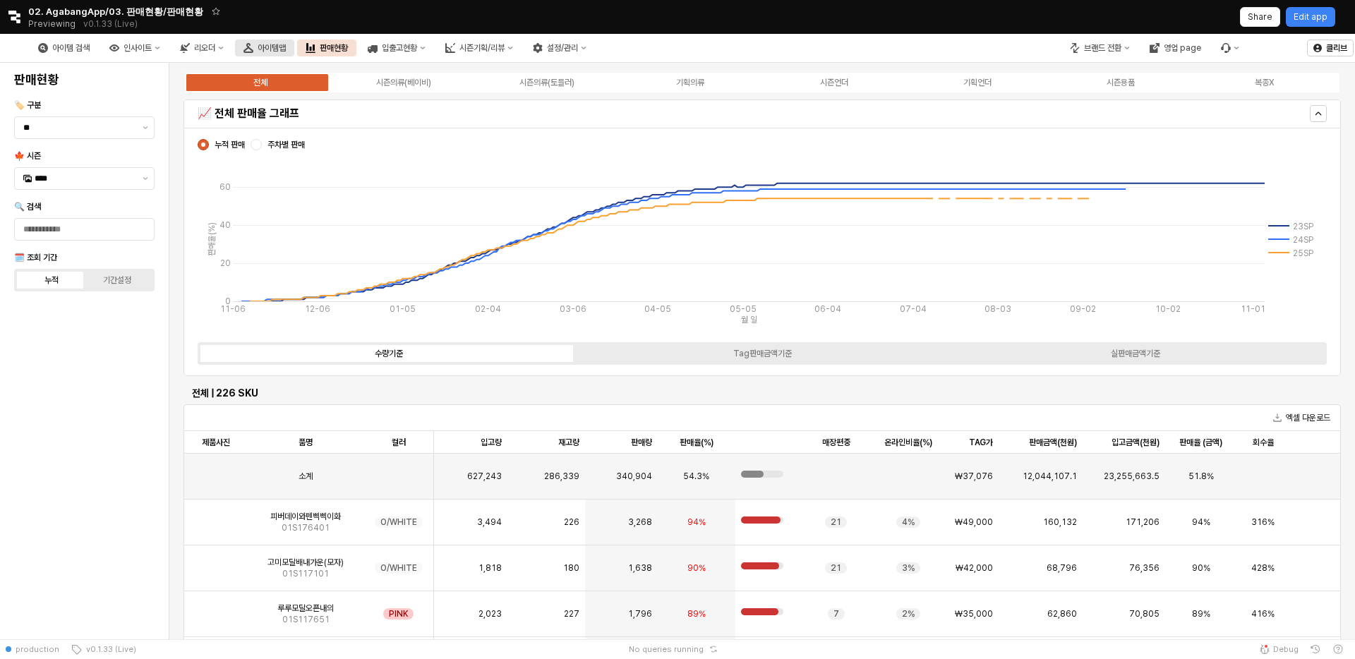
click at [286, 49] on div "아이템맵" at bounding box center [272, 48] width 28 height 10
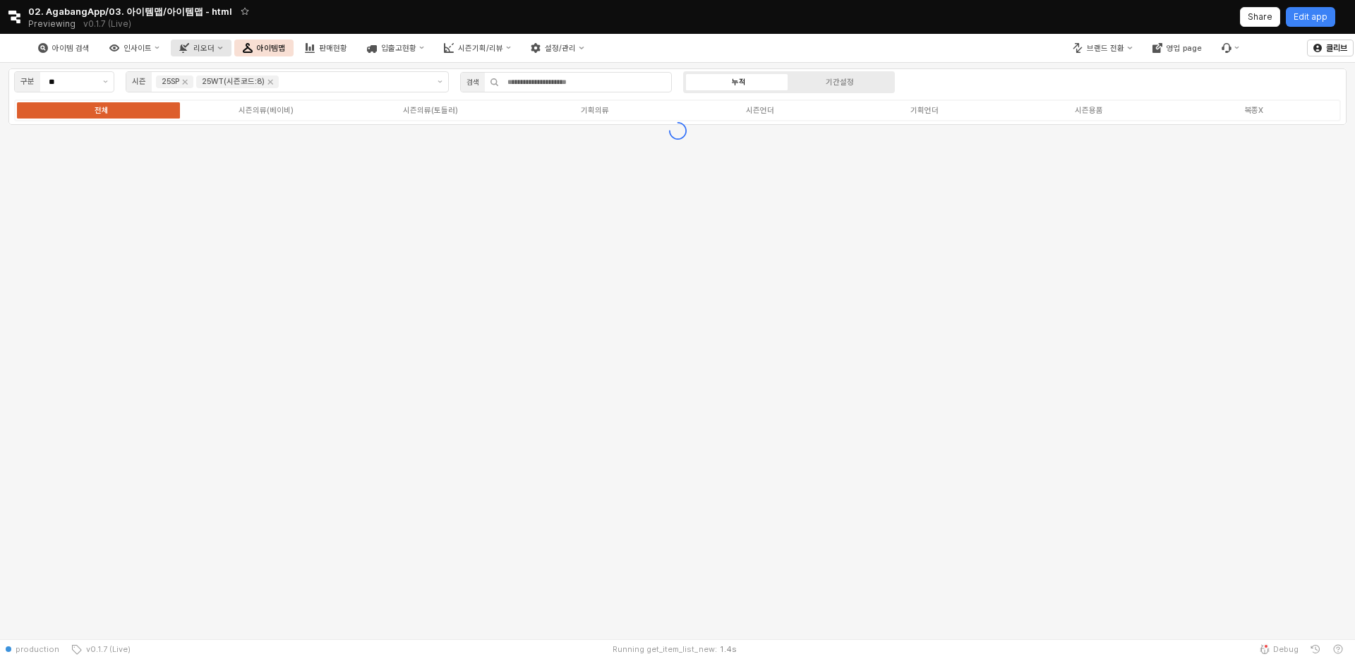
click at [215, 51] on div "리오더" at bounding box center [203, 48] width 21 height 9
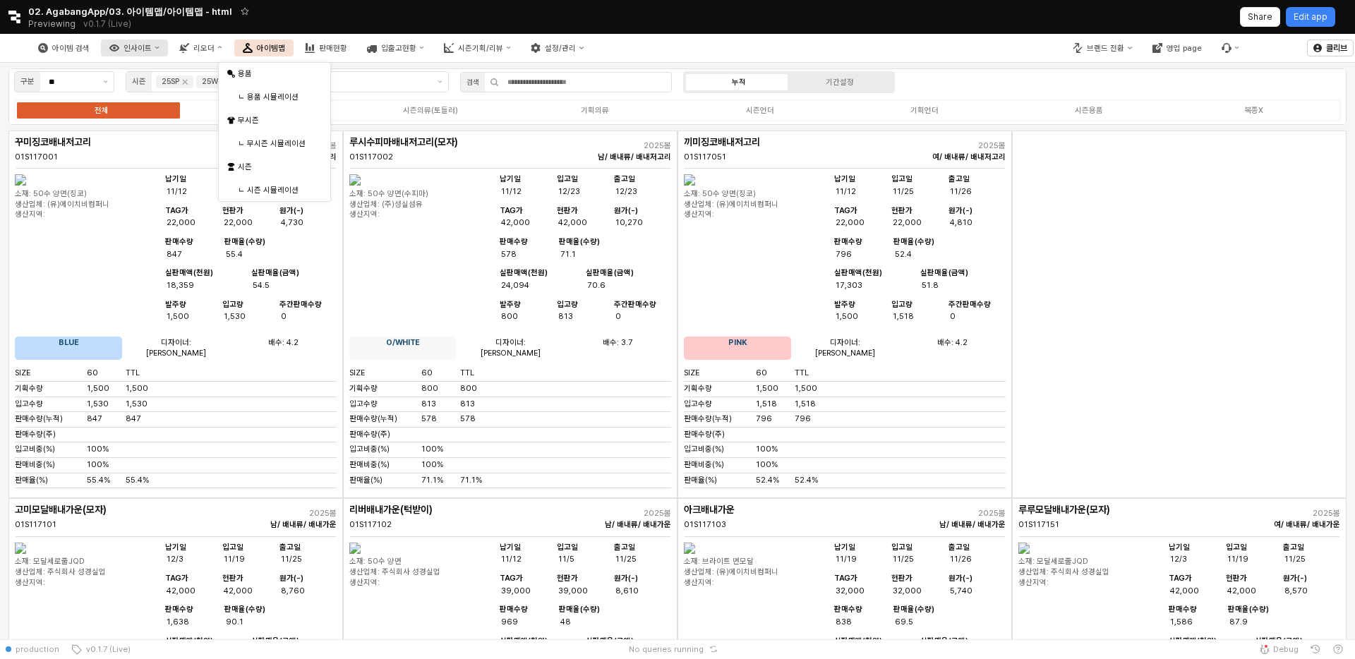
click at [168, 52] on button "인사이트" at bounding box center [134, 48] width 67 height 17
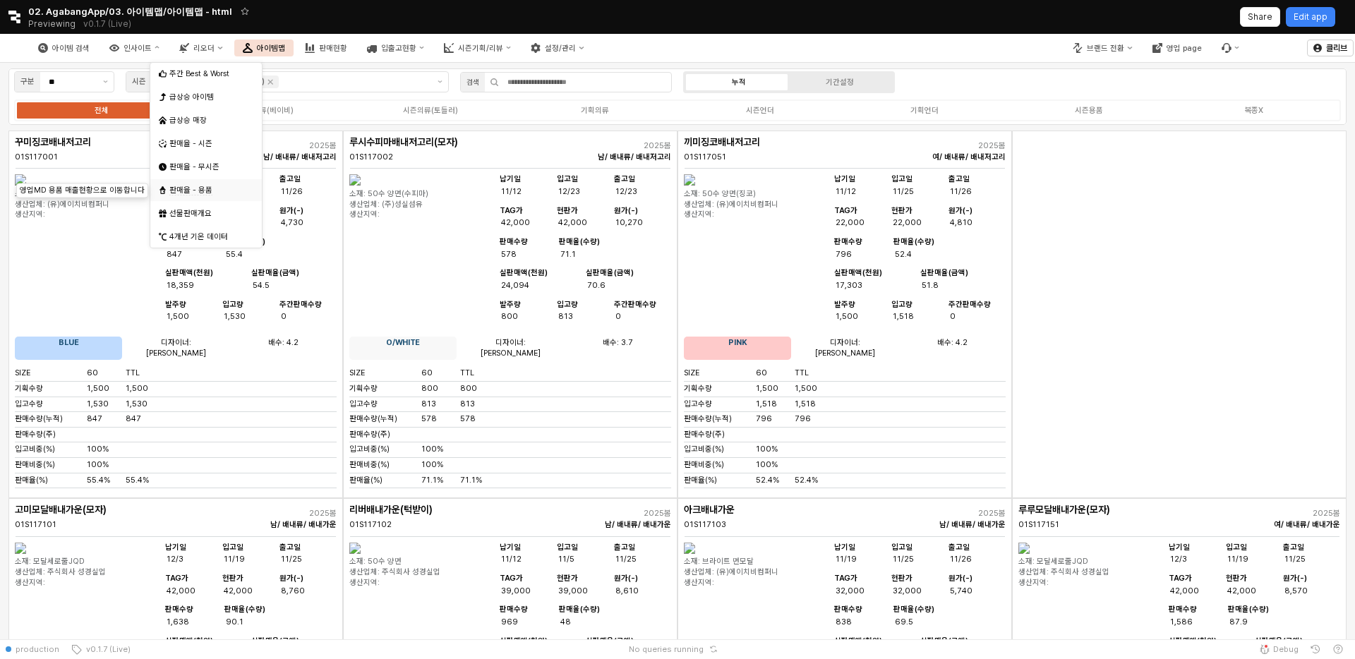
click at [203, 188] on span "판매율 - 용품" at bounding box center [190, 191] width 43 height 10
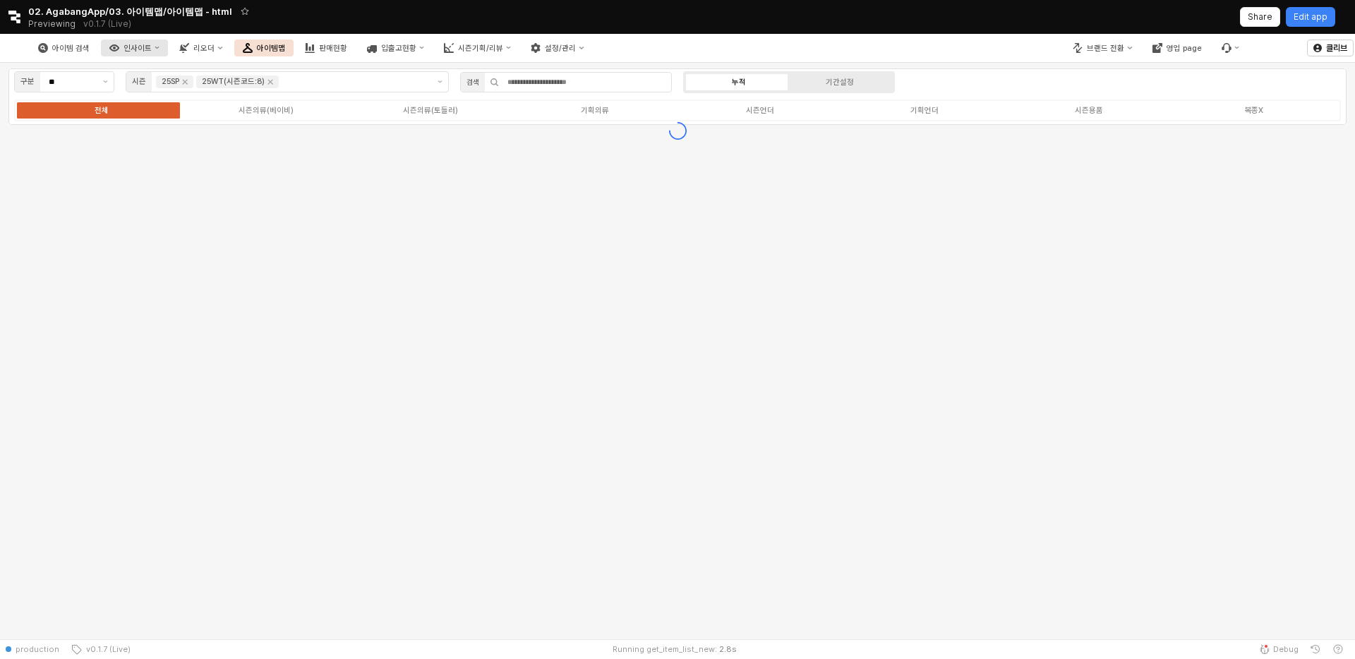
click at [168, 52] on button "인사이트" at bounding box center [134, 48] width 67 height 17
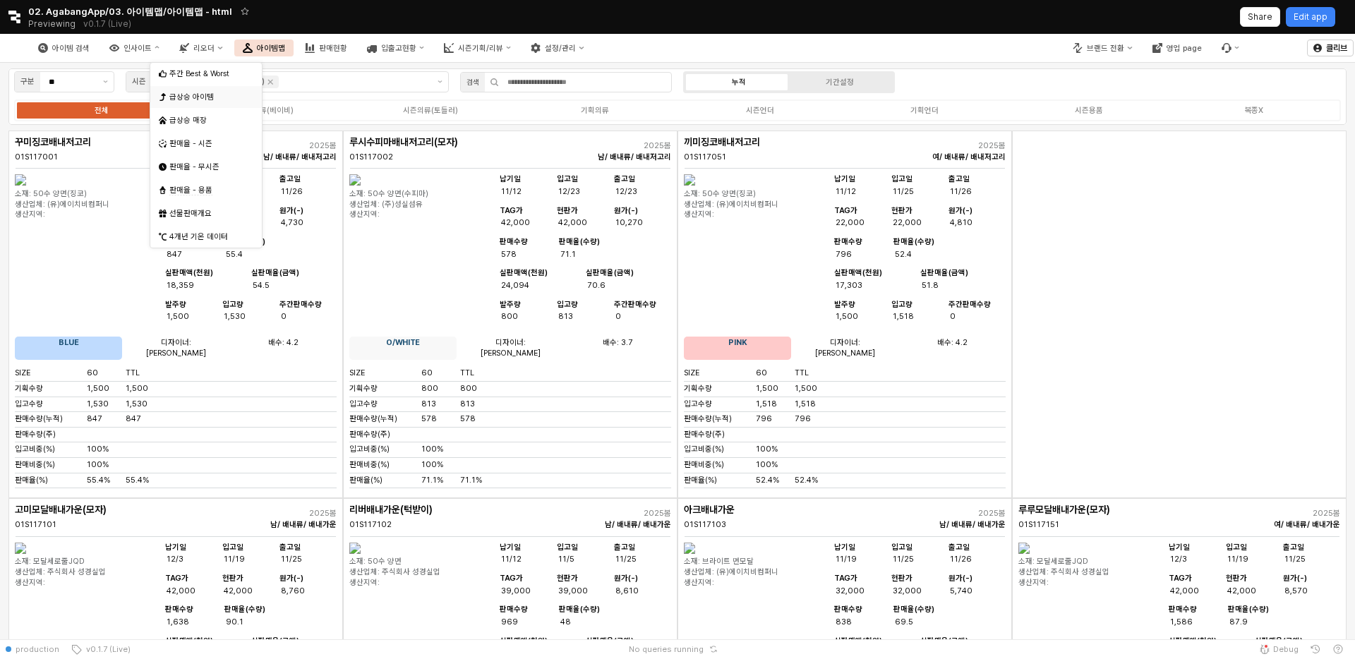
click at [200, 97] on div "급상승 아이템" at bounding box center [207, 97] width 76 height 11
